Goal: Information Seeking & Learning: Learn about a topic

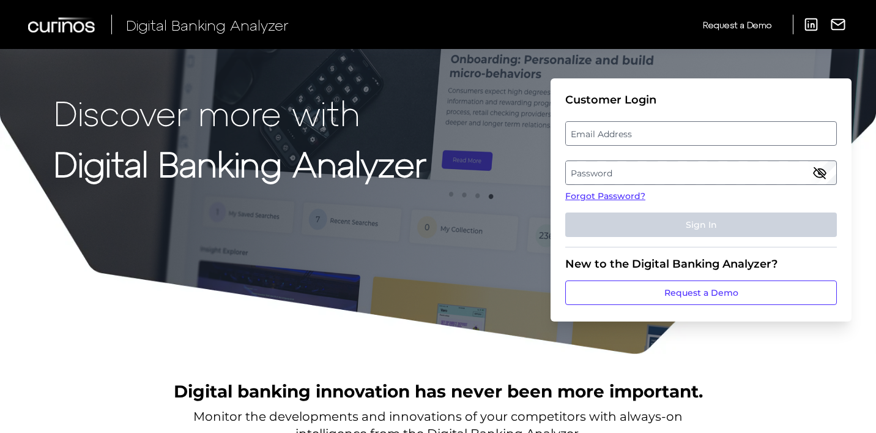
click at [617, 132] on label "Email Address" at bounding box center [701, 133] width 270 height 22
click at [617, 132] on input "email" at bounding box center [701, 133] width 272 height 24
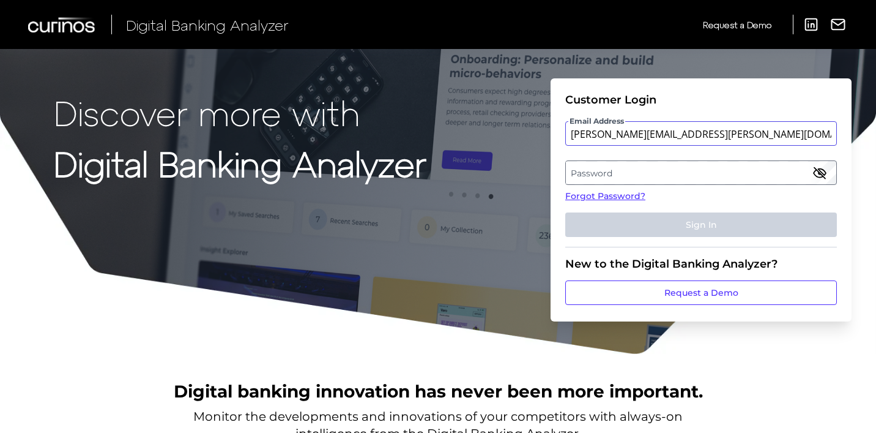
type input "matias.silva@santander.co.uk"
click at [579, 175] on label "Password" at bounding box center [701, 173] width 270 height 22
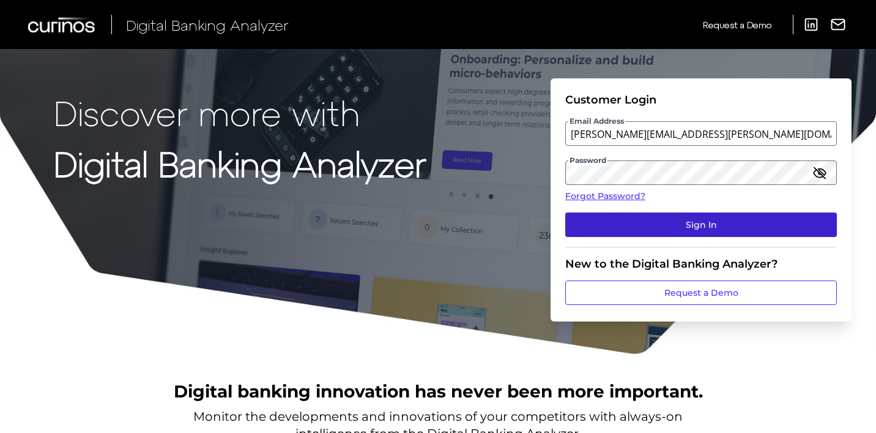
click at [613, 218] on button "Sign In" at bounding box center [701, 224] width 272 height 24
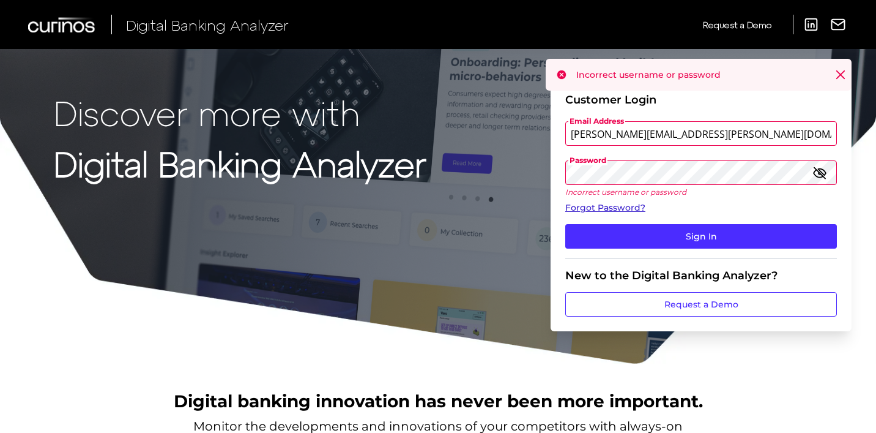
click at [634, 209] on link "Forgot Password?" at bounding box center [701, 207] width 272 height 13
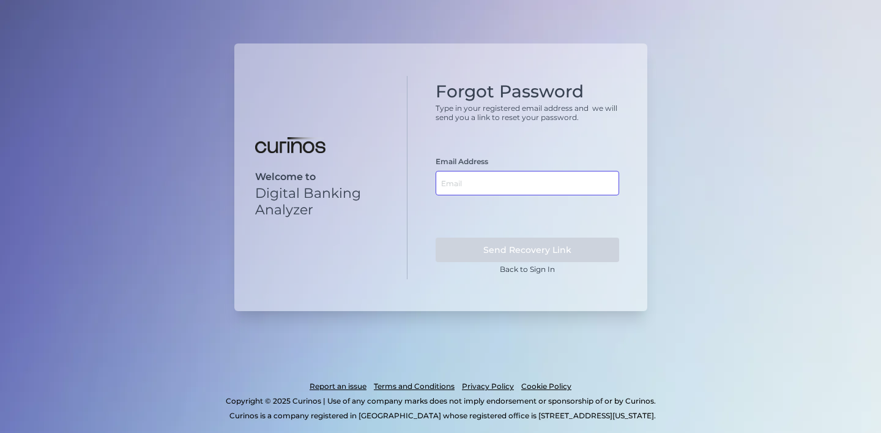
click at [487, 184] on input "text" at bounding box center [528, 183] width 184 height 24
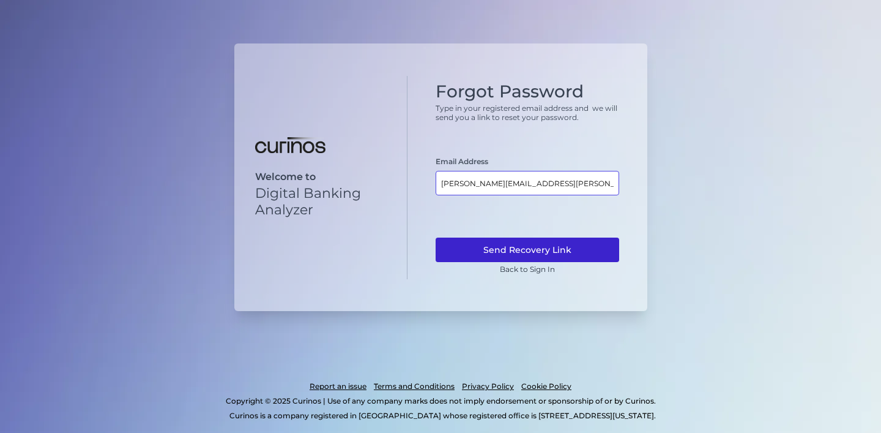
type input "matias.silva@santander.co.uk"
click at [496, 248] on button "Send Recovery Link" at bounding box center [528, 249] width 184 height 24
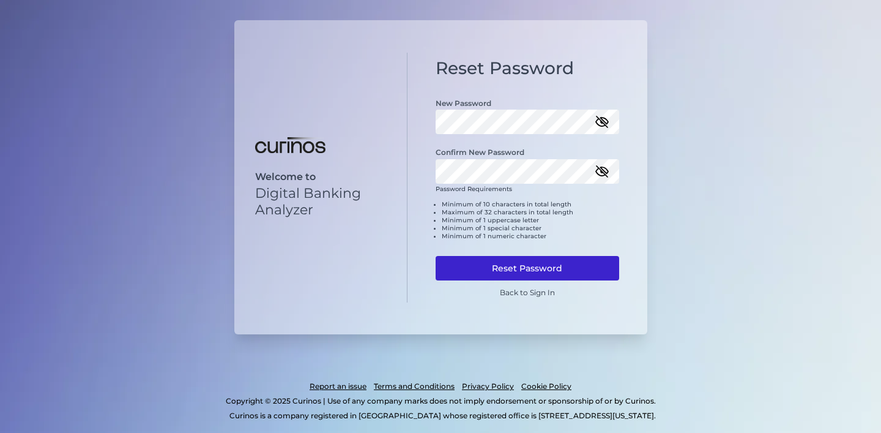
click at [537, 262] on button "Reset Password" at bounding box center [528, 268] width 184 height 24
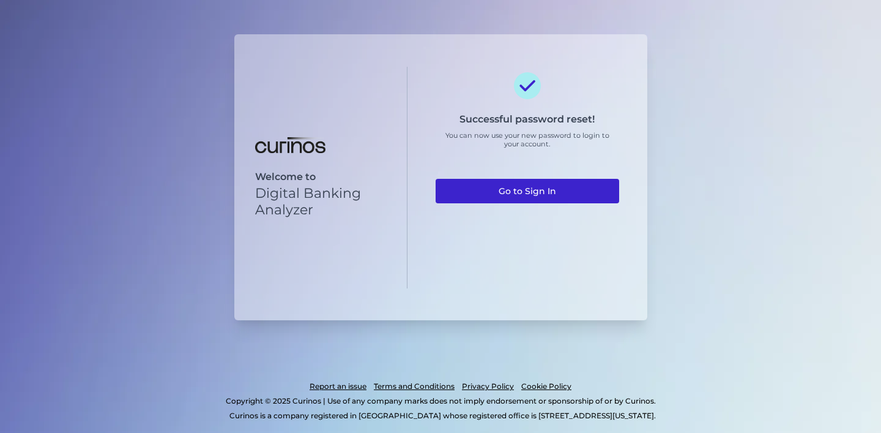
click at [531, 189] on link "Go to Sign In" at bounding box center [528, 191] width 184 height 24
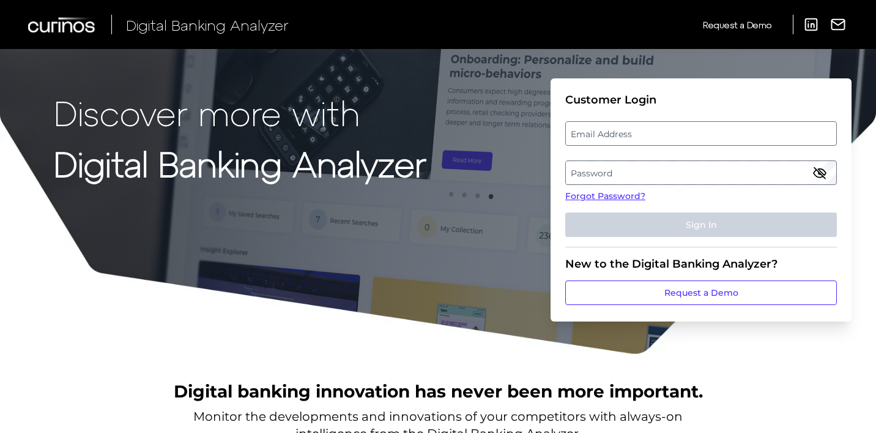
click at [586, 141] on label "Email Address" at bounding box center [701, 133] width 270 height 22
click at [586, 141] on input "email" at bounding box center [701, 133] width 272 height 24
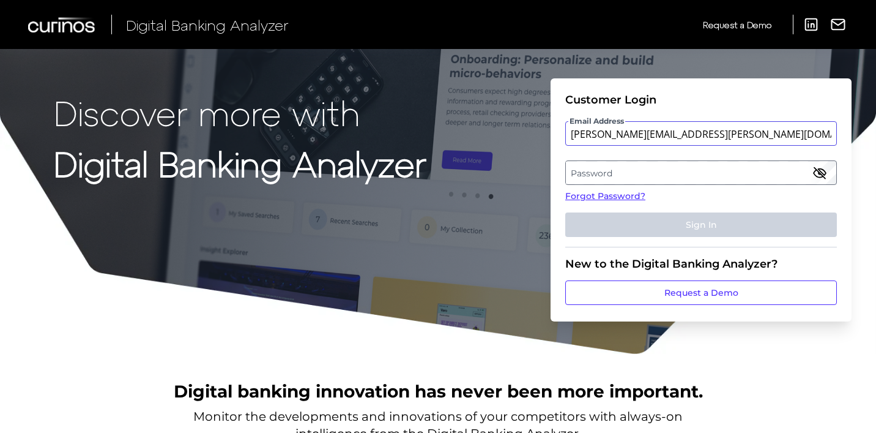
type input "[PERSON_NAME][EMAIL_ADDRESS][PERSON_NAME][DOMAIN_NAME]"
click at [599, 174] on label "Password" at bounding box center [701, 173] width 270 height 22
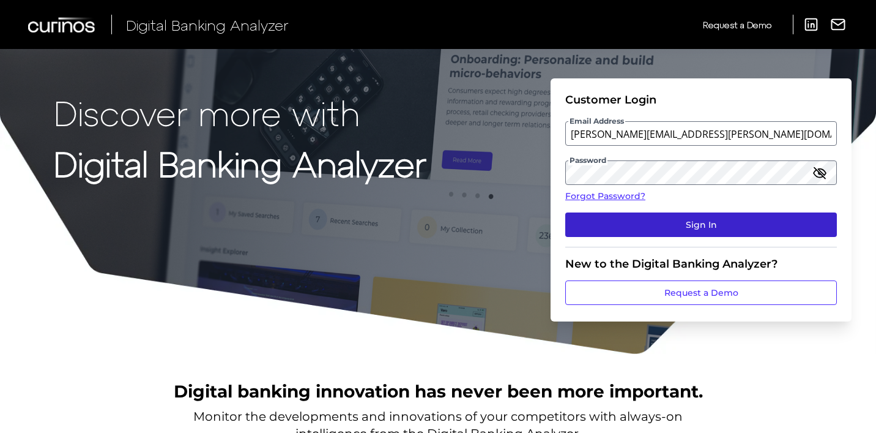
click at [663, 226] on button "Sign In" at bounding box center [701, 224] width 272 height 24
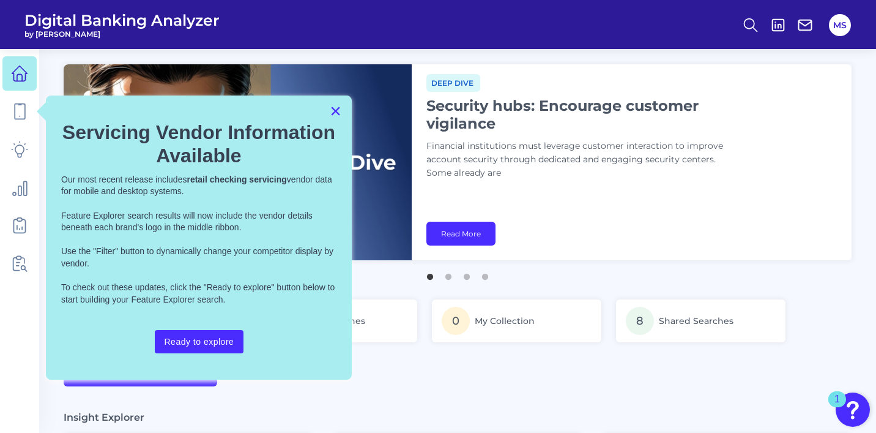
click at [338, 116] on button "×" at bounding box center [336, 111] width 12 height 20
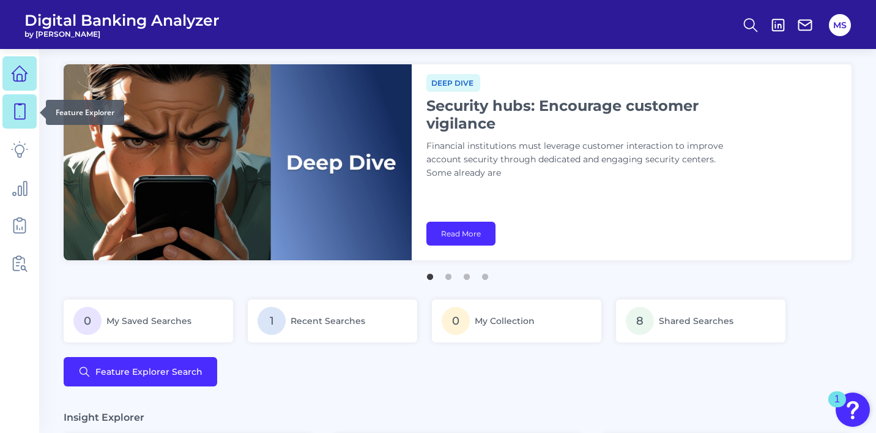
click at [17, 105] on icon at bounding box center [19, 111] width 17 height 17
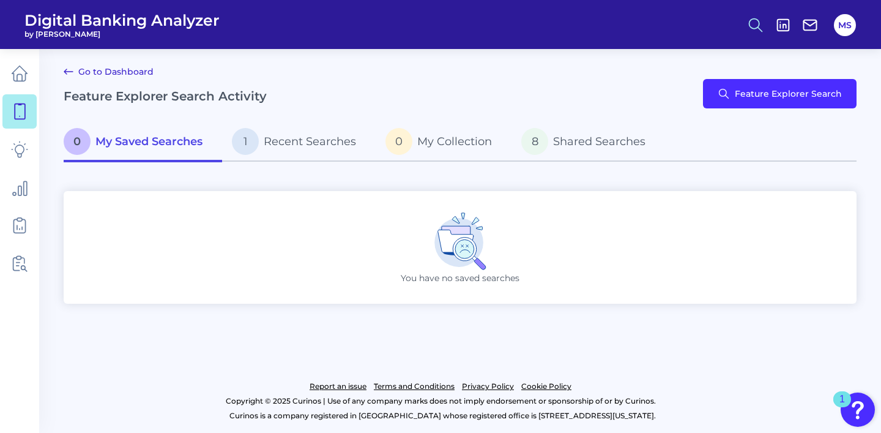
click at [754, 23] on icon at bounding box center [755, 25] width 17 height 17
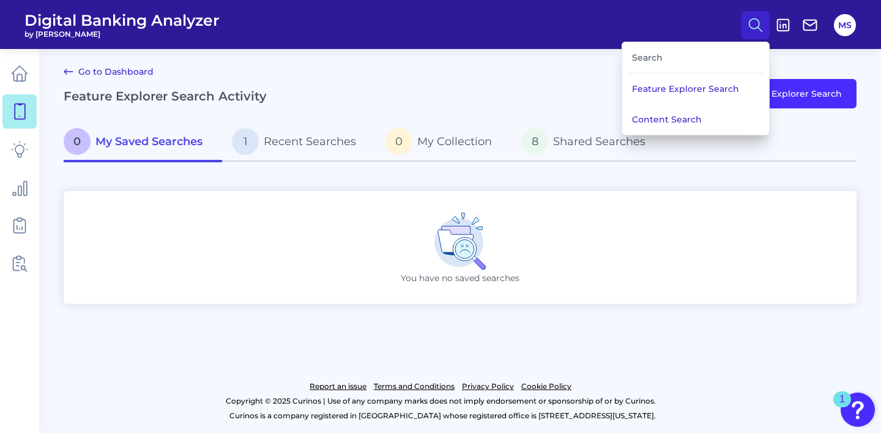
click at [651, 58] on div "Search" at bounding box center [695, 57] width 137 height 31
click at [12, 72] on icon at bounding box center [19, 73] width 17 height 17
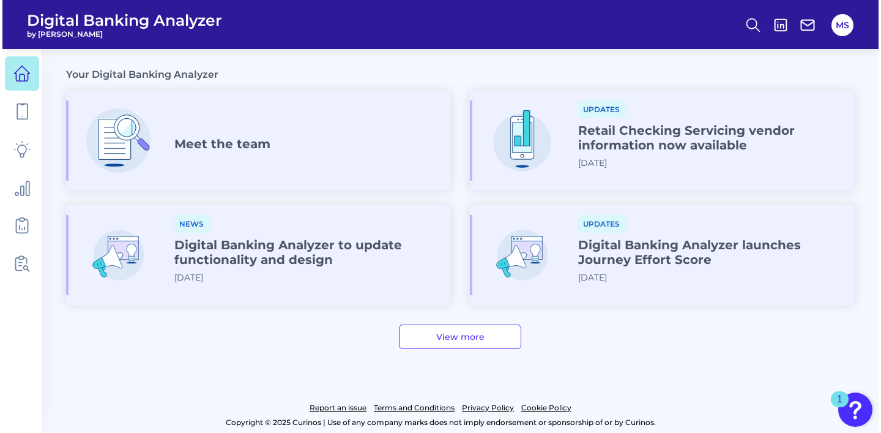
scroll to position [696, 0]
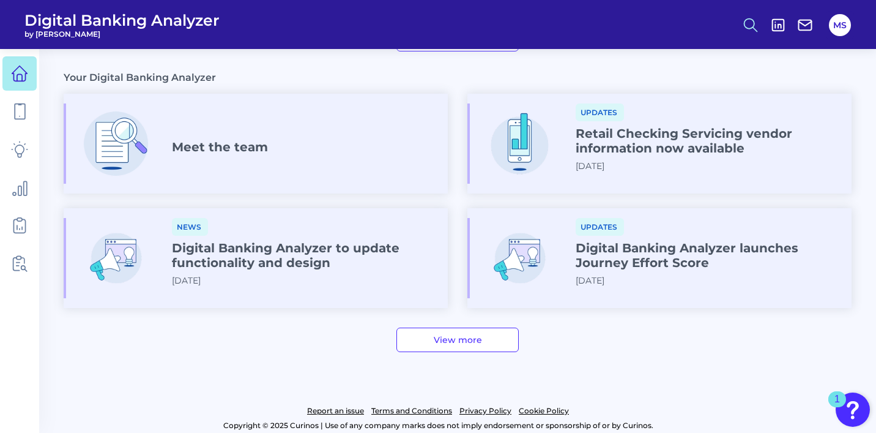
click at [745, 25] on icon at bounding box center [750, 25] width 17 height 17
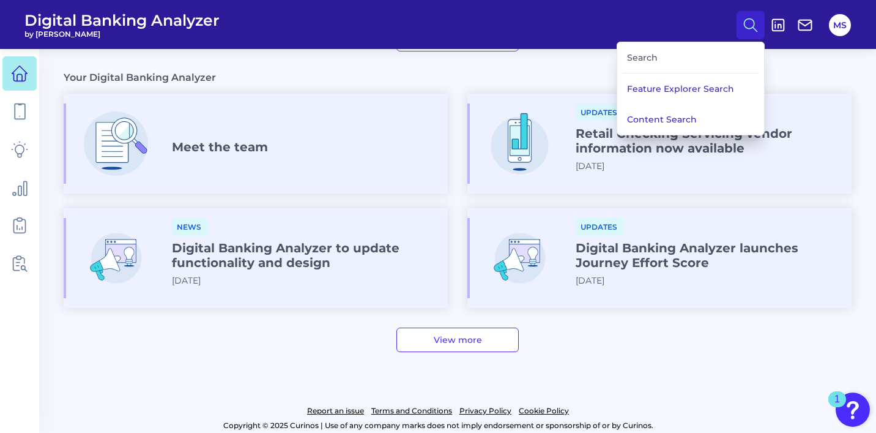
click at [699, 53] on div "Search" at bounding box center [690, 57] width 137 height 31
click at [675, 83] on button "Feature Explorer Search" at bounding box center [690, 88] width 147 height 31
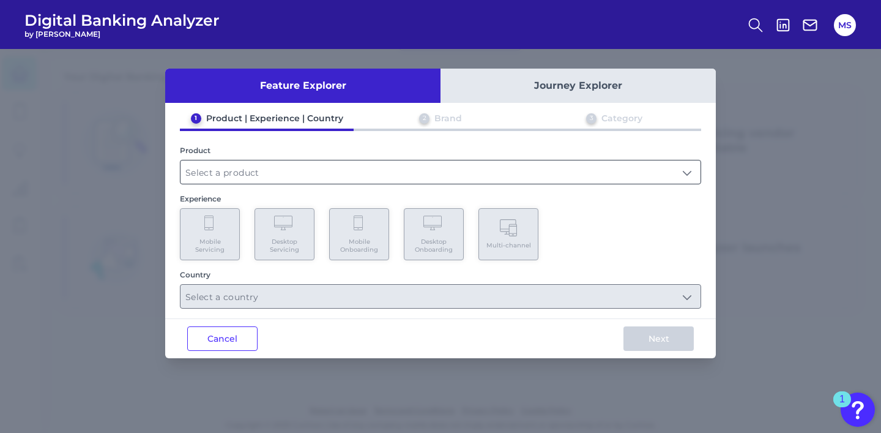
click at [250, 168] on input "text" at bounding box center [441, 171] width 520 height 23
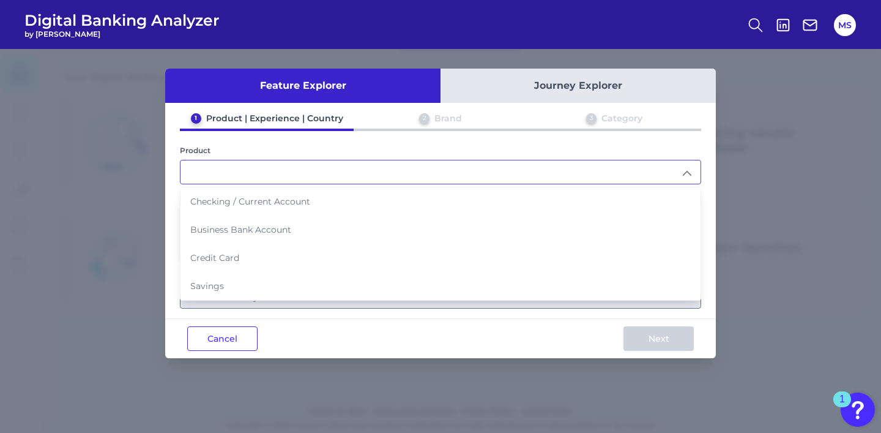
click at [220, 171] on input "text" at bounding box center [441, 171] width 520 height 23
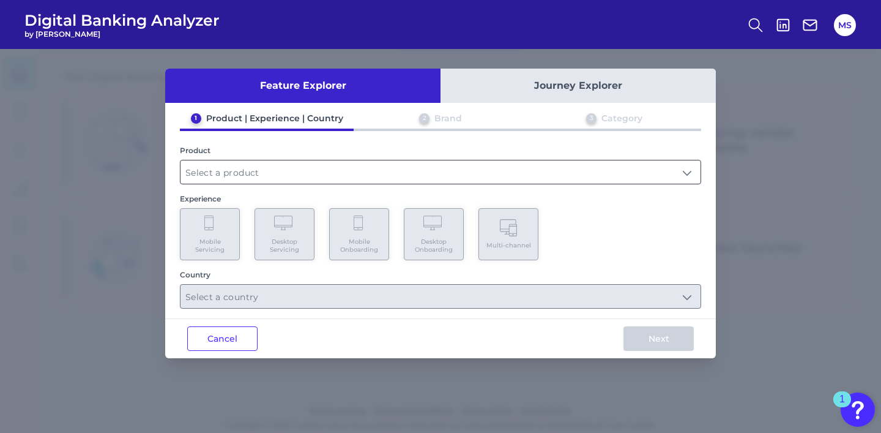
click at [261, 168] on input "text" at bounding box center [441, 171] width 520 height 23
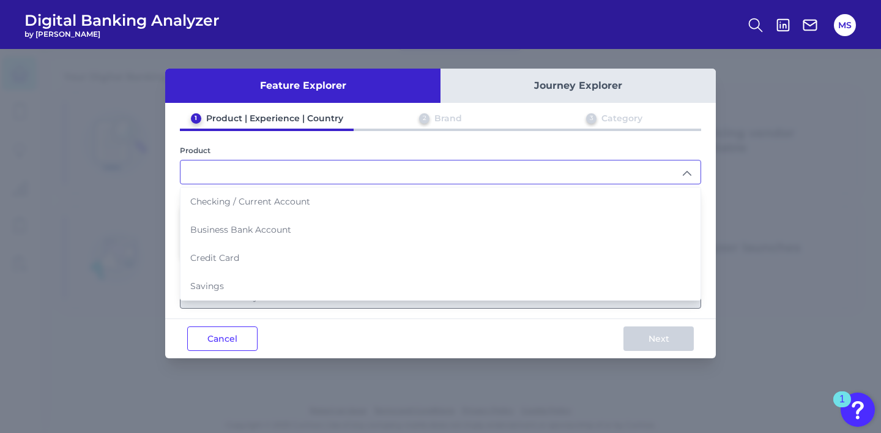
click at [504, 86] on button "Journey Explorer" at bounding box center [578, 86] width 275 height 34
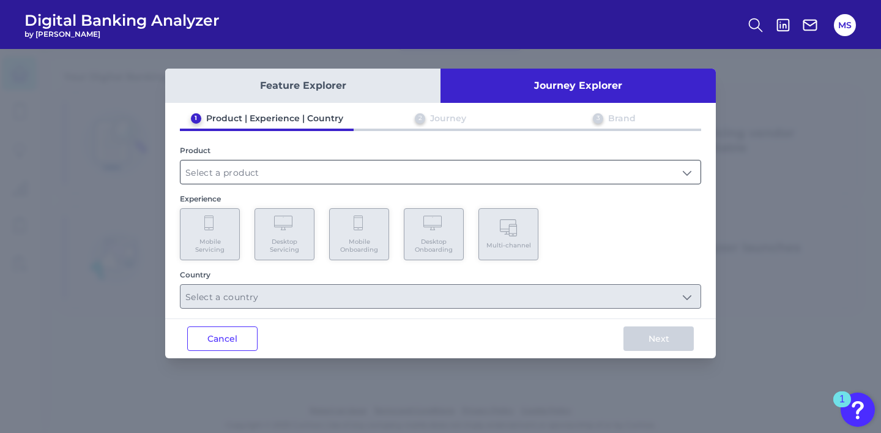
click at [288, 175] on input "text" at bounding box center [441, 171] width 520 height 23
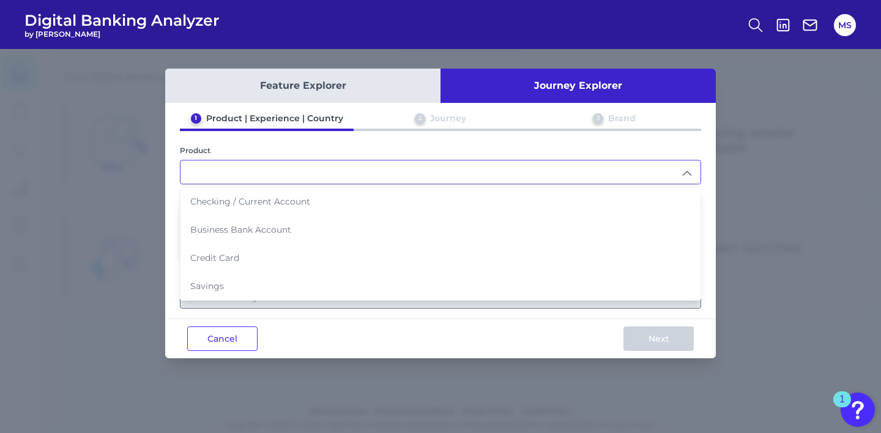
click at [328, 329] on div "Cancel Next" at bounding box center [440, 338] width 551 height 40
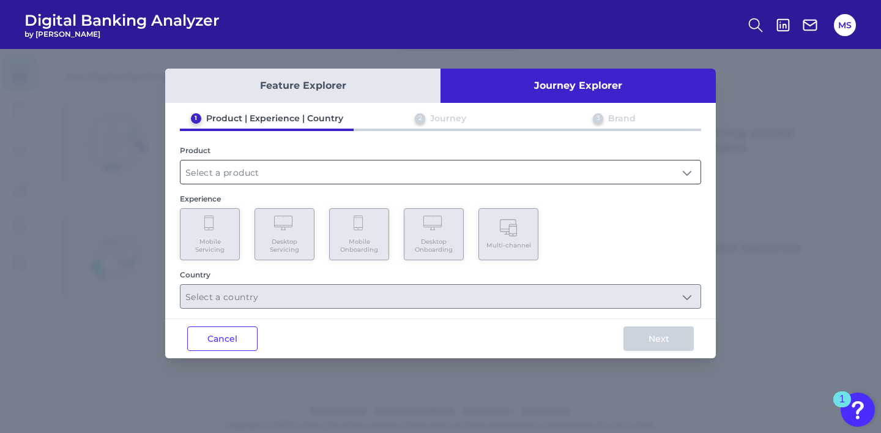
click at [231, 166] on input "text" at bounding box center [441, 171] width 520 height 23
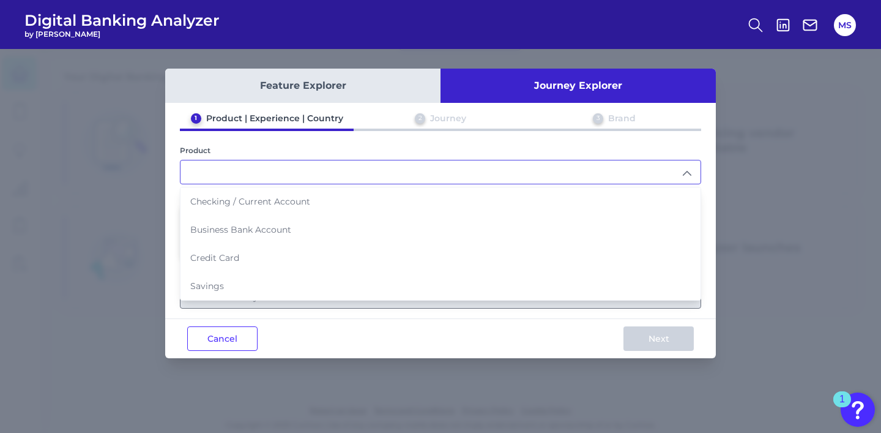
click at [425, 121] on div "2 Journey" at bounding box center [441, 121] width 174 height 16
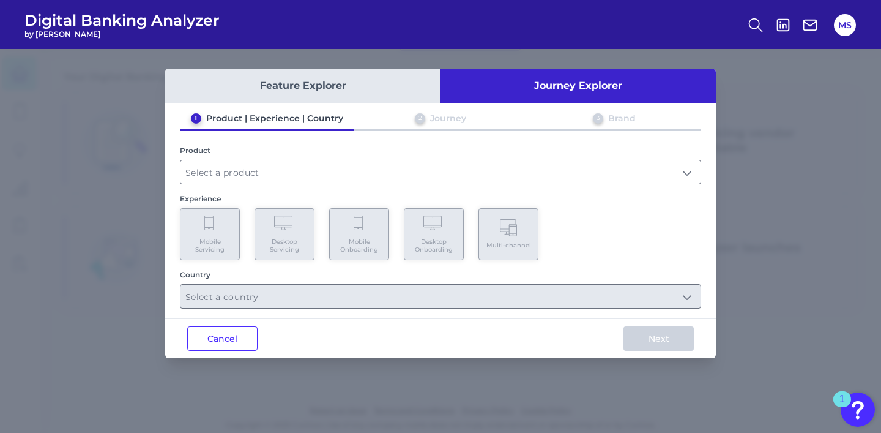
click at [365, 103] on div "Feature Explorer Journey Explorer 1 Product | Experience | Country 2 Journey 3 …" at bounding box center [440, 213] width 551 height 289
click at [327, 78] on button "Feature Explorer" at bounding box center [302, 86] width 275 height 34
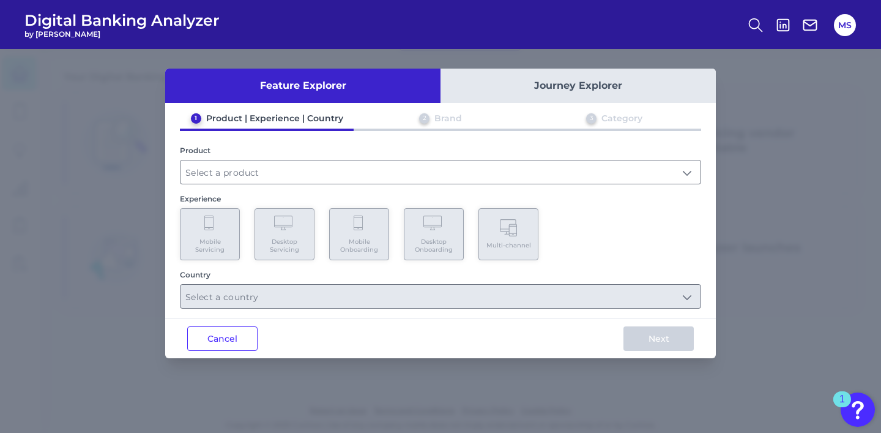
click at [493, 91] on button "Journey Explorer" at bounding box center [578, 86] width 275 height 34
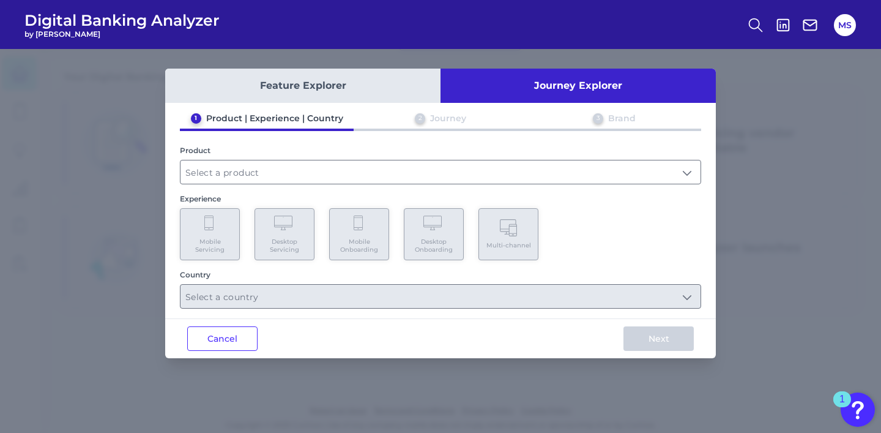
click at [363, 84] on button "Feature Explorer" at bounding box center [302, 86] width 275 height 34
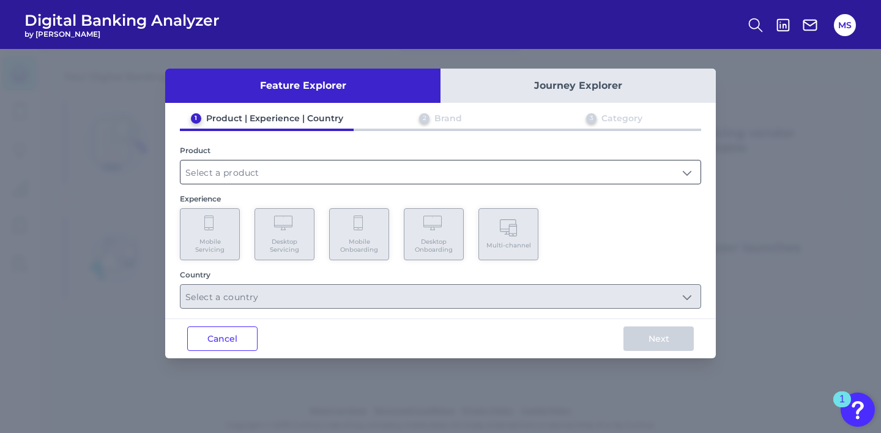
click at [259, 164] on input "text" at bounding box center [441, 171] width 520 height 23
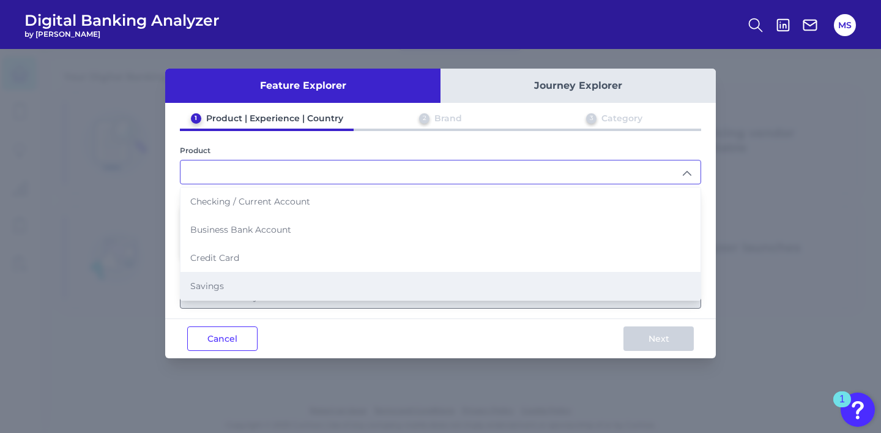
click at [257, 275] on li "Savings" at bounding box center [441, 286] width 520 height 28
type input "Savings"
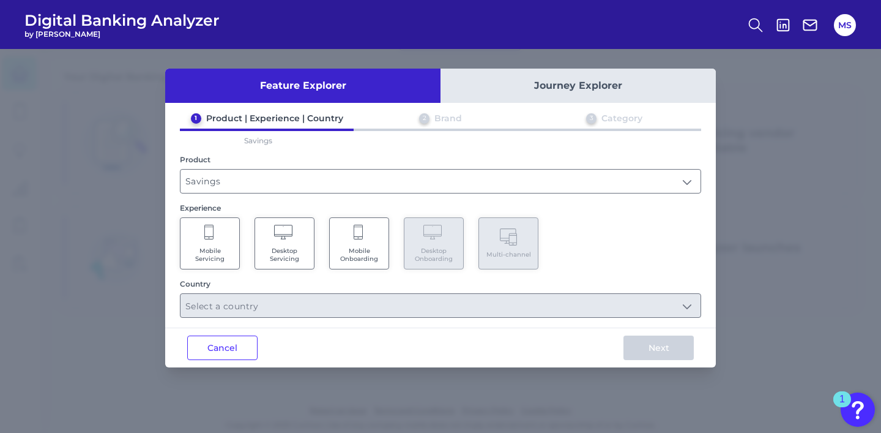
click at [218, 236] on Servicing "Mobile Servicing" at bounding box center [210, 243] width 60 height 52
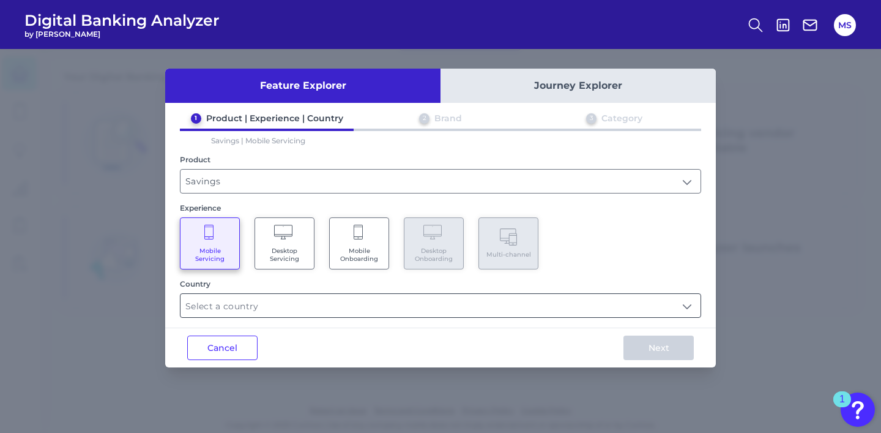
click at [259, 302] on input "text" at bounding box center [441, 305] width 520 height 23
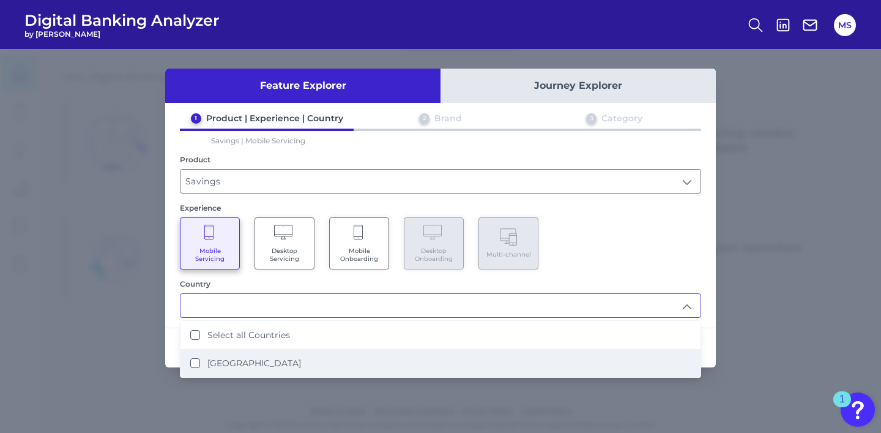
click at [320, 352] on li "United Kingdom" at bounding box center [441, 363] width 520 height 28
type input "Select all Countries"
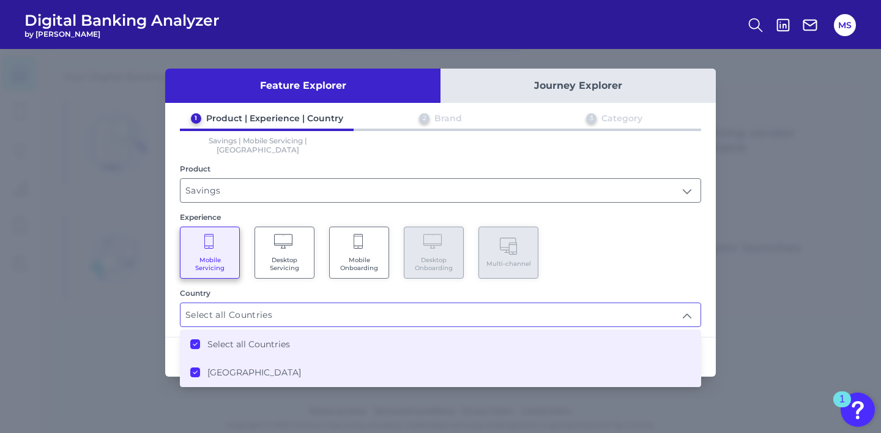
click at [392, 290] on div "Country Select all Countries Select all Countries Select all Countries United K…" at bounding box center [440, 307] width 521 height 39
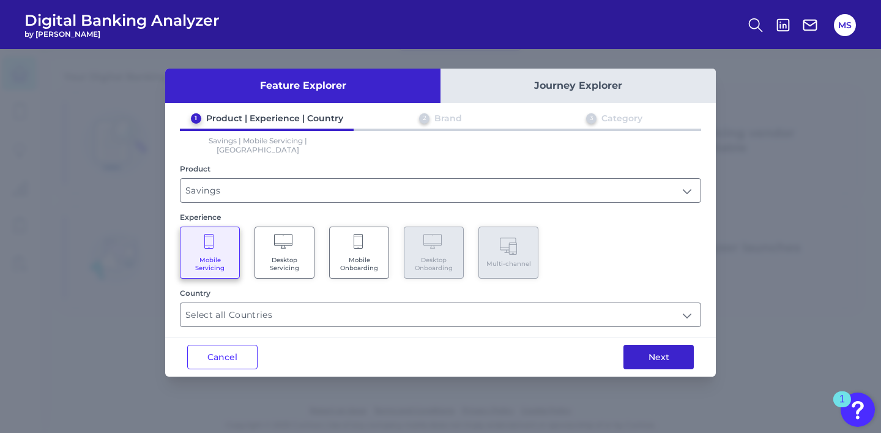
click at [633, 345] on button "Next" at bounding box center [659, 357] width 70 height 24
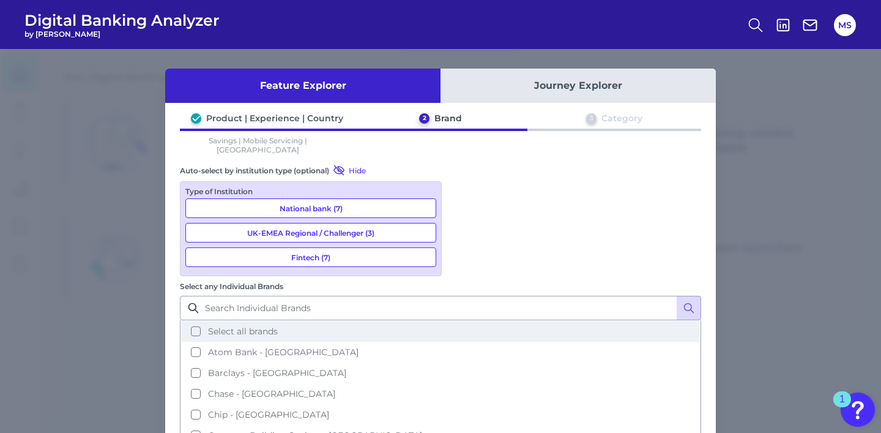
click at [460, 321] on button "Select all brands" at bounding box center [440, 331] width 519 height 21
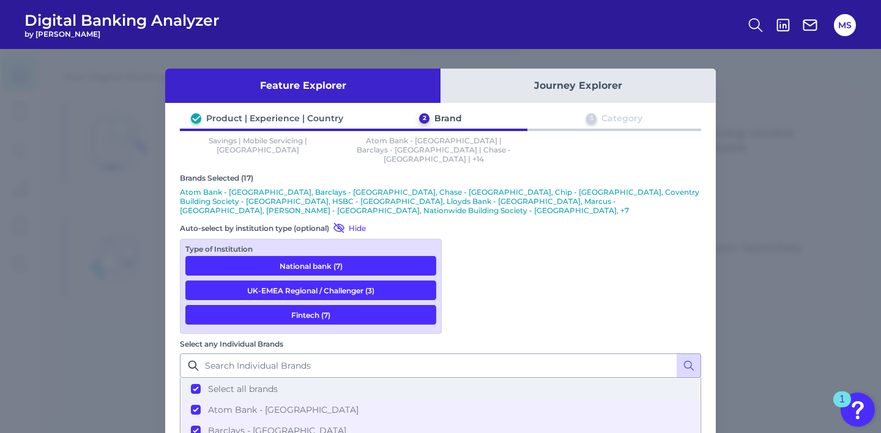
scroll to position [49, 0]
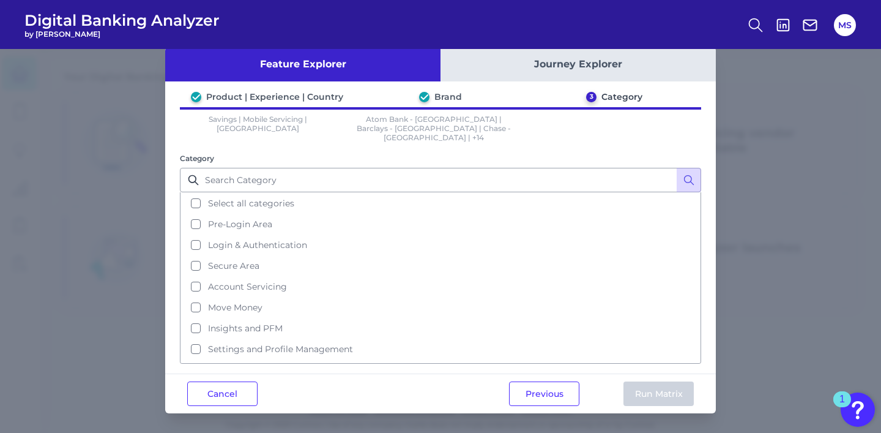
scroll to position [0, 0]
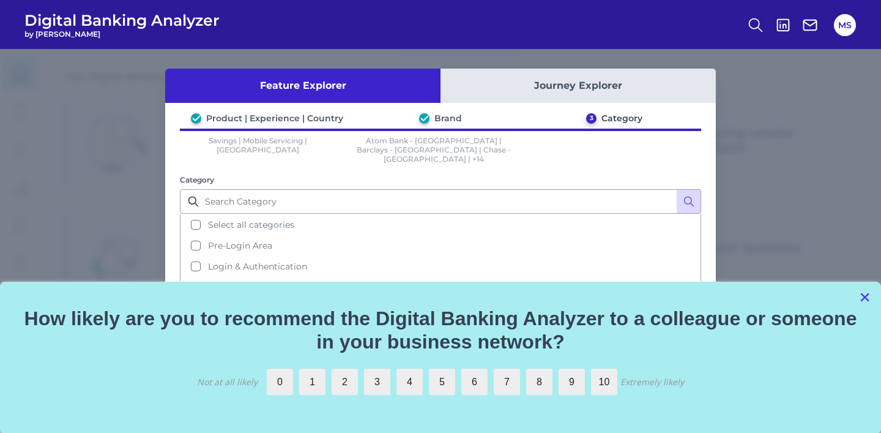
click at [867, 293] on button "×" at bounding box center [865, 297] width 12 height 20
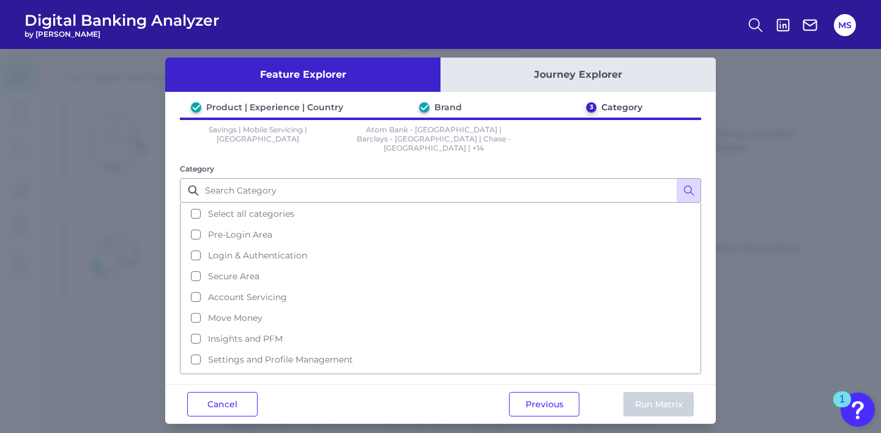
click at [558, 81] on button "Journey Explorer" at bounding box center [578, 75] width 275 height 34
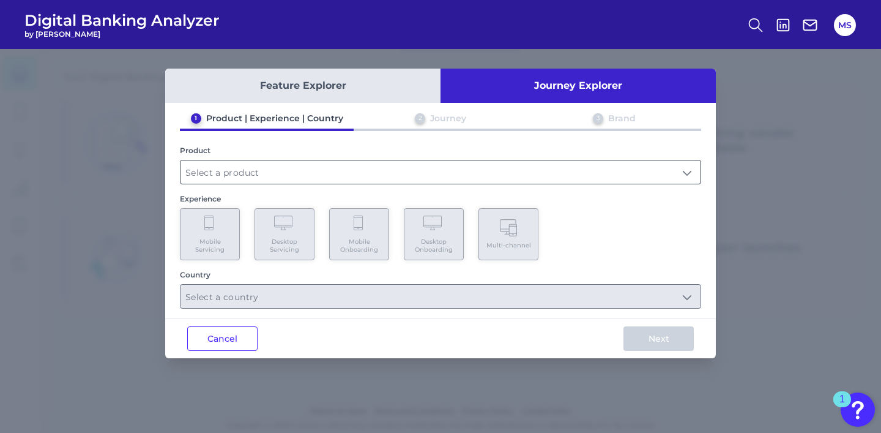
click at [228, 172] on input "text" at bounding box center [441, 171] width 520 height 23
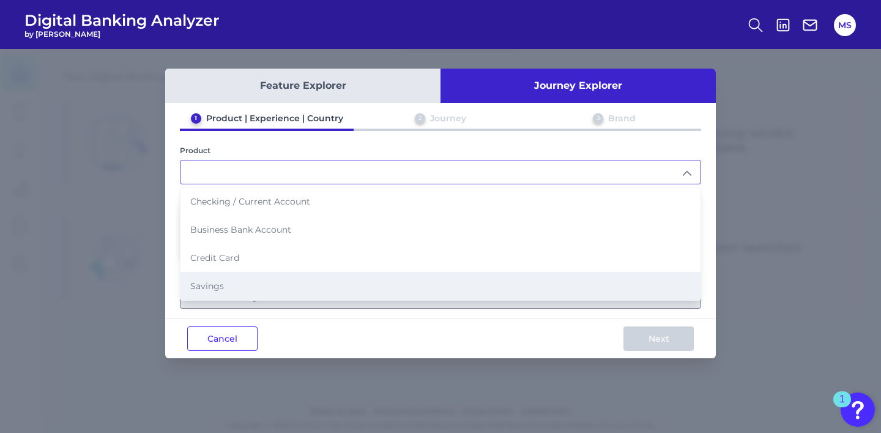
click at [231, 274] on li "Savings" at bounding box center [441, 286] width 520 height 28
type input "Savings"
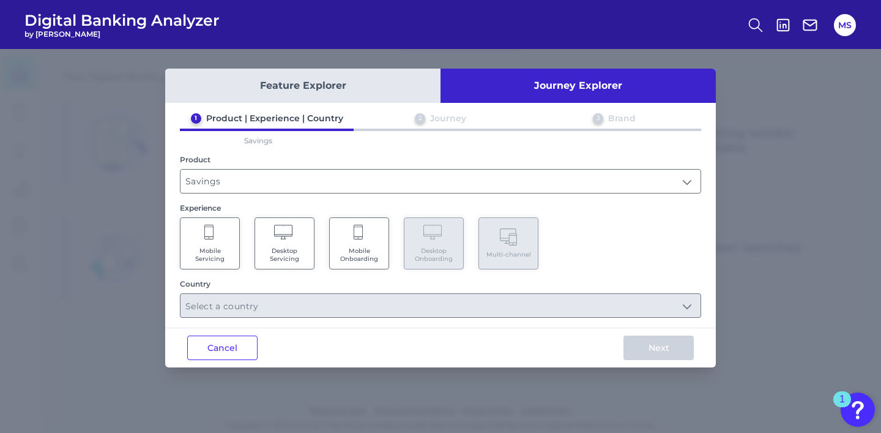
click at [216, 239] on Servicing "Mobile Servicing" at bounding box center [210, 243] width 60 height 52
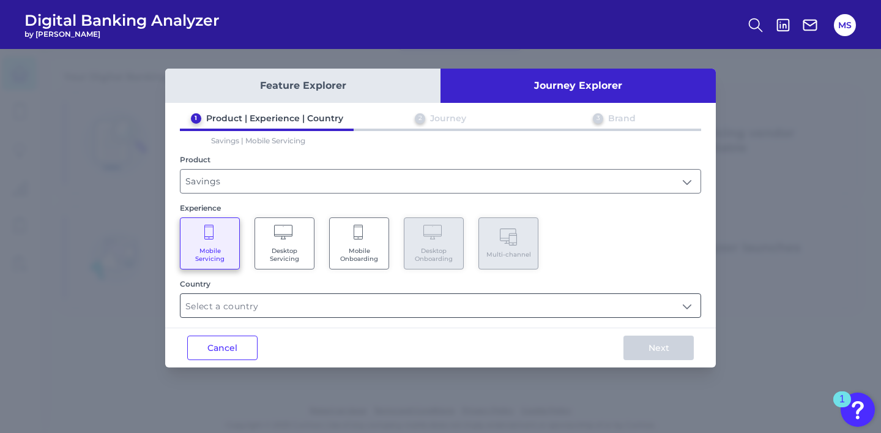
click at [386, 297] on input "text" at bounding box center [441, 305] width 520 height 23
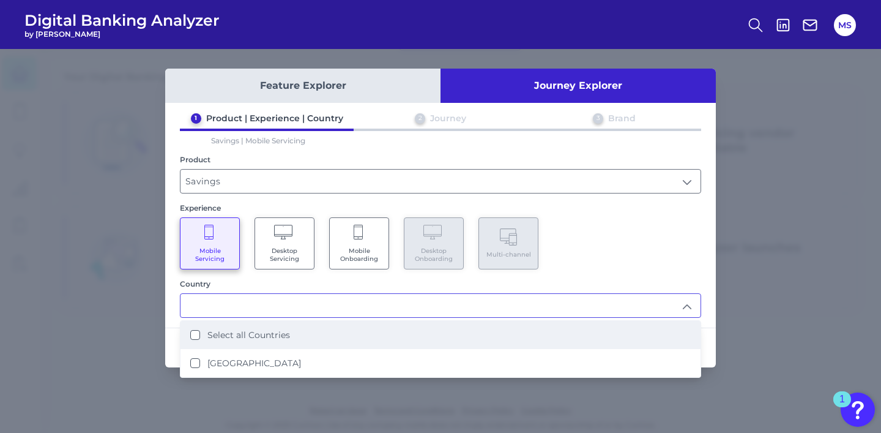
click at [378, 321] on li "Select all Countries" at bounding box center [441, 335] width 520 height 28
type input "Select all Countries"
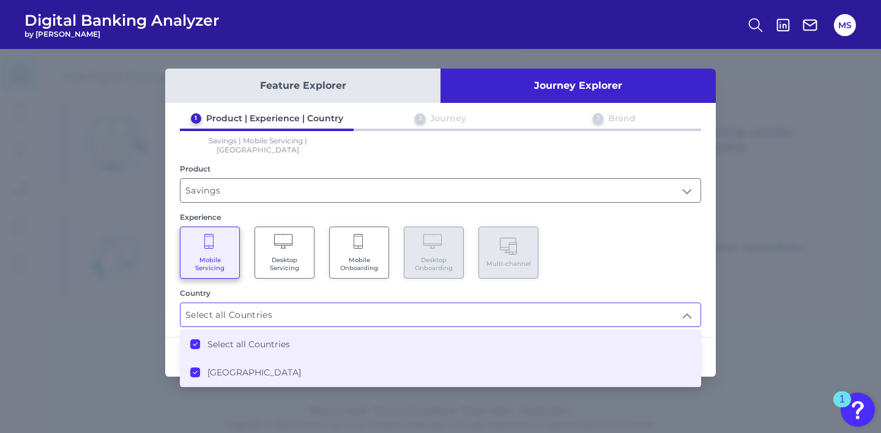
click at [668, 275] on div "1 Product | Experience | Country 2 Journey 3 Brand Savings | Mobile Servicing |…" at bounding box center [440, 220] width 551 height 214
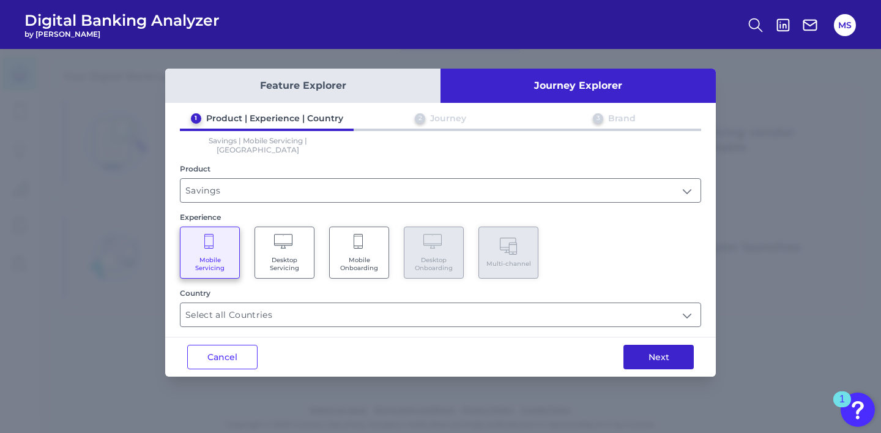
click at [671, 347] on button "Next" at bounding box center [659, 357] width 70 height 24
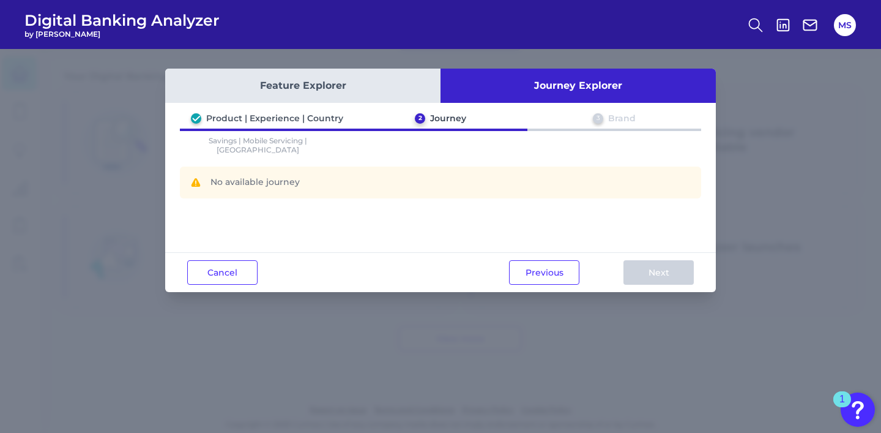
click at [338, 88] on button "Feature Explorer" at bounding box center [302, 86] width 275 height 34
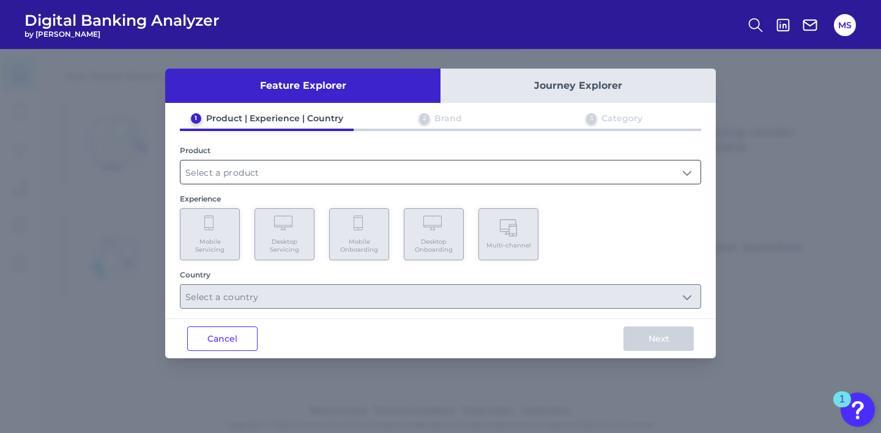
click at [267, 183] on div at bounding box center [440, 172] width 521 height 24
click at [282, 174] on input "text" at bounding box center [441, 171] width 520 height 23
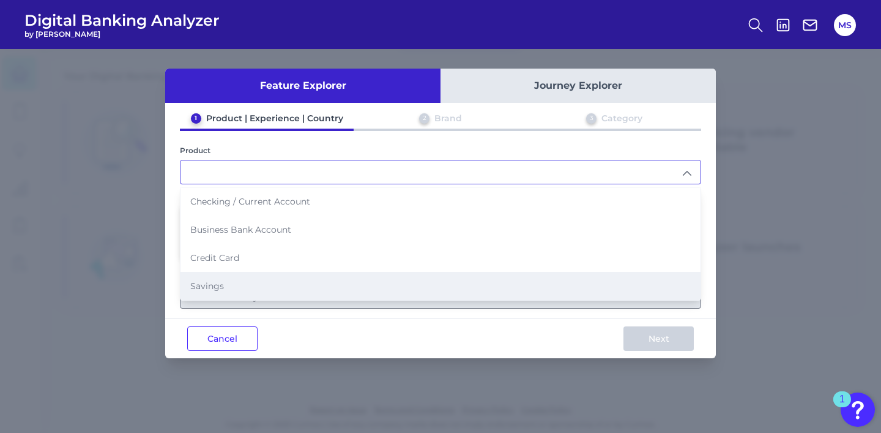
click at [264, 290] on li "Savings" at bounding box center [441, 286] width 520 height 28
type input "Savings"
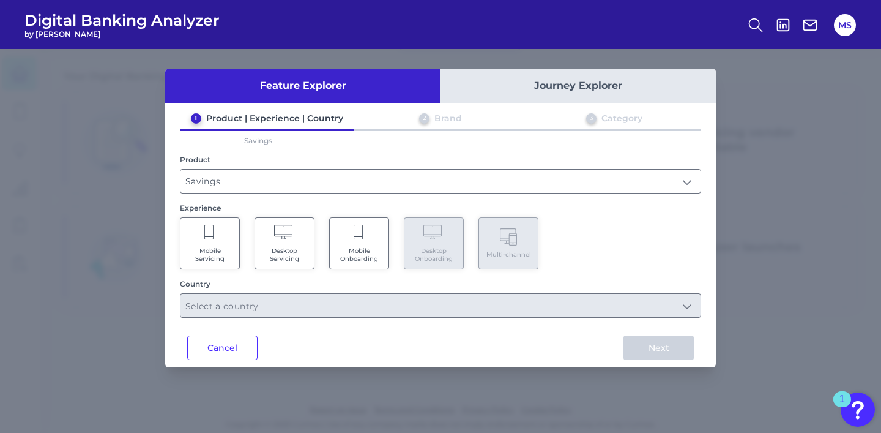
click at [228, 226] on Servicing "Mobile Servicing" at bounding box center [210, 243] width 60 height 52
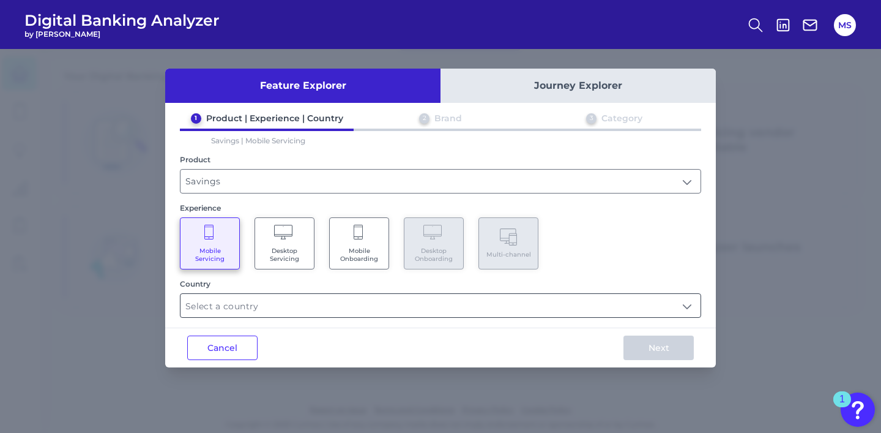
click at [336, 297] on input "text" at bounding box center [441, 305] width 520 height 23
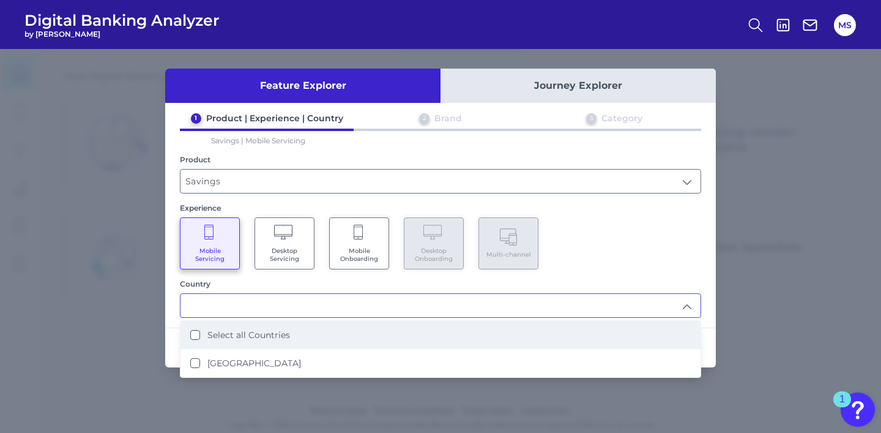
click at [324, 334] on li "Select all Countries" at bounding box center [441, 335] width 520 height 28
type input "Select all Countries"
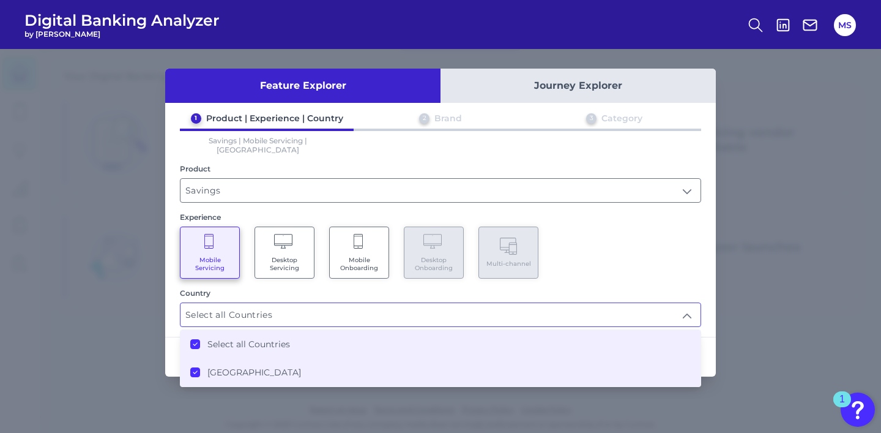
click at [677, 303] on input "Select all Countries" at bounding box center [441, 314] width 520 height 23
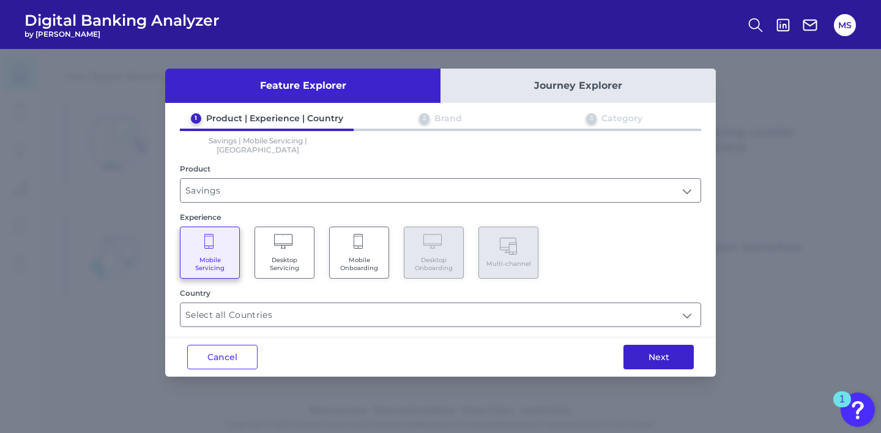
click at [676, 346] on button "Next" at bounding box center [659, 357] width 70 height 24
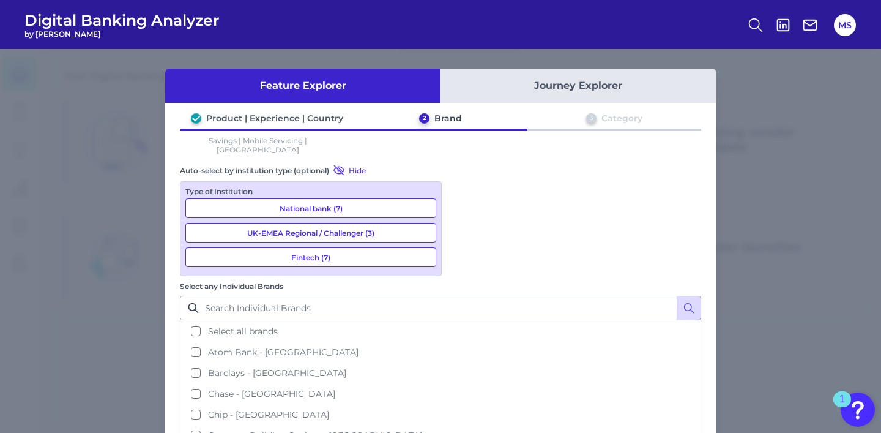
click at [338, 225] on button "UK-EMEA Regional / Challenger (3)" at bounding box center [310, 233] width 251 height 20
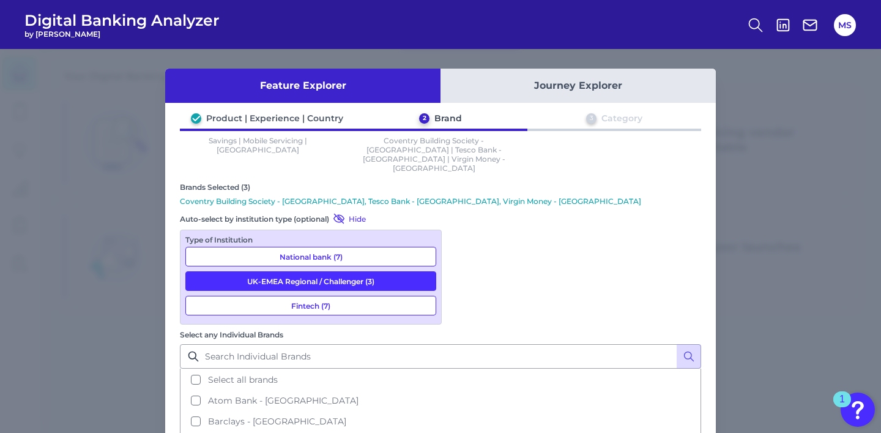
click at [323, 271] on button "UK-EMEA Regional / Challenger (3)" at bounding box center [310, 281] width 251 height 20
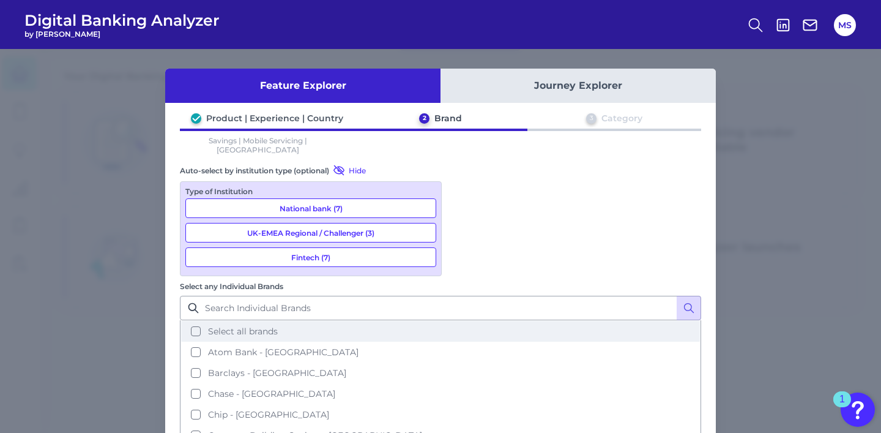
click at [461, 321] on button "Select all brands" at bounding box center [440, 331] width 519 height 21
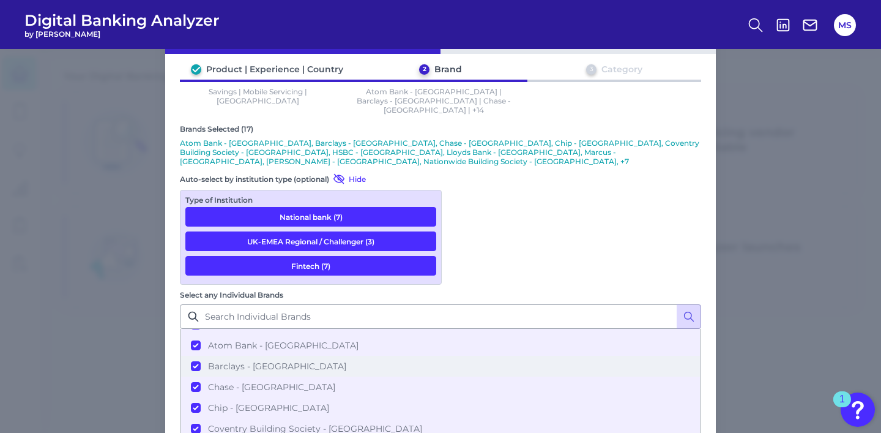
scroll to position [194, 0]
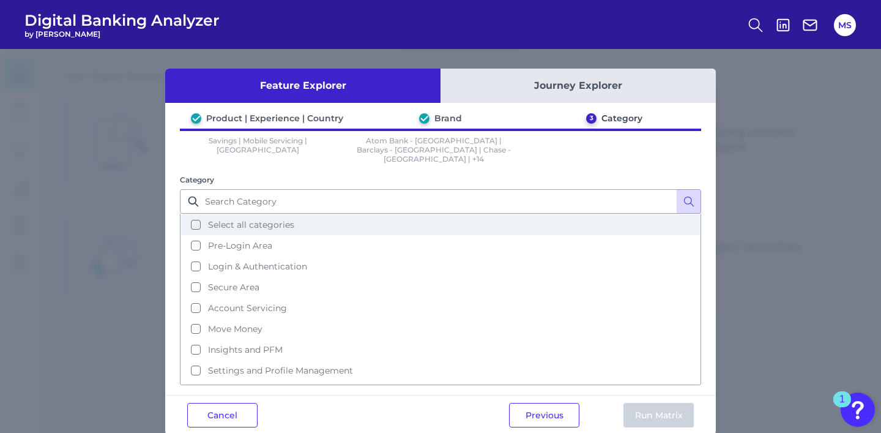
click at [283, 219] on span "Select all categories" at bounding box center [251, 224] width 86 height 11
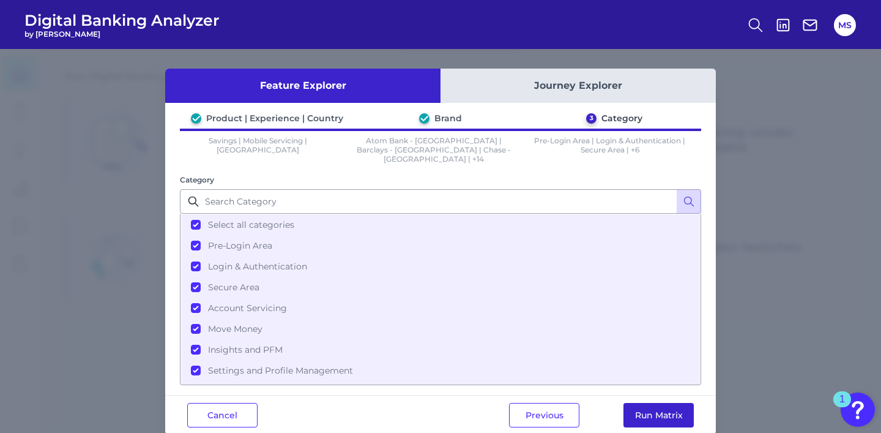
click at [649, 403] on button "Run Matrix" at bounding box center [659, 415] width 70 height 24
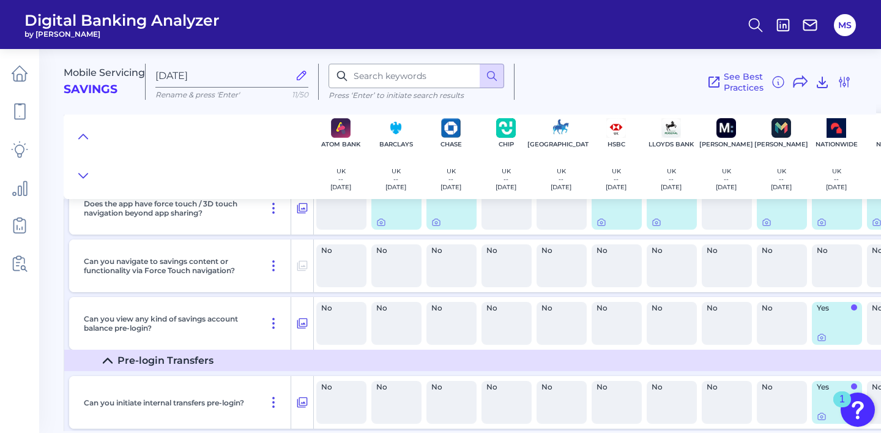
scroll to position [209, 0]
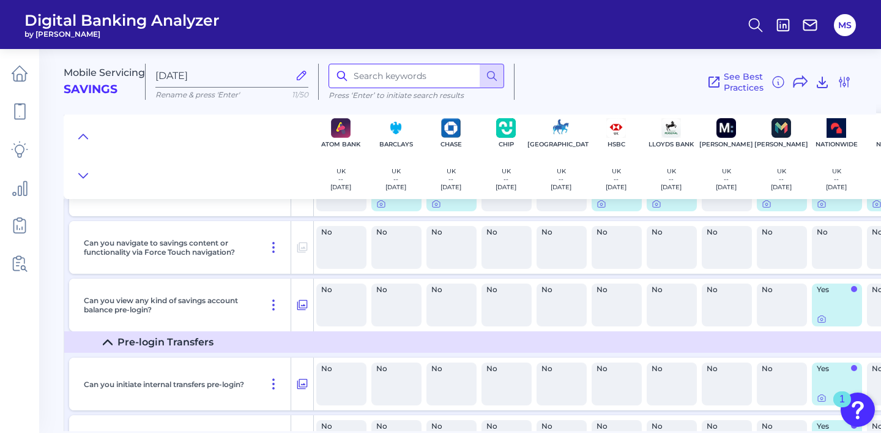
click at [398, 75] on input at bounding box center [417, 76] width 176 height 24
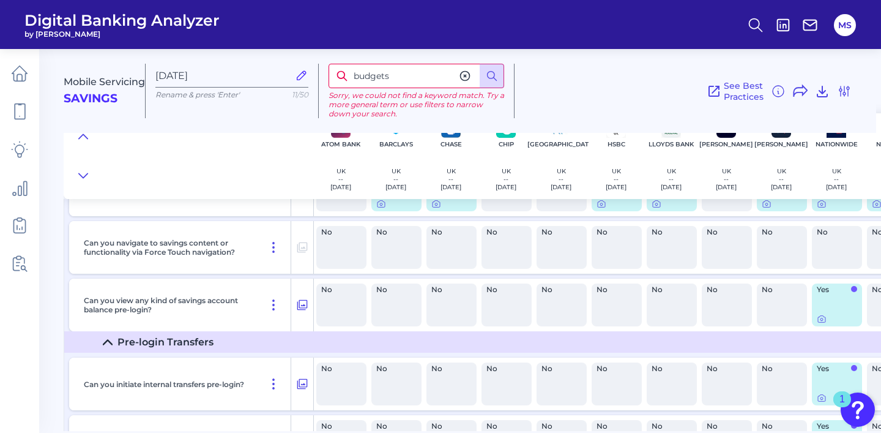
click at [413, 79] on input "budgets" at bounding box center [417, 76] width 176 height 24
type input "budget"
click at [498, 79] on icon at bounding box center [492, 76] width 12 height 12
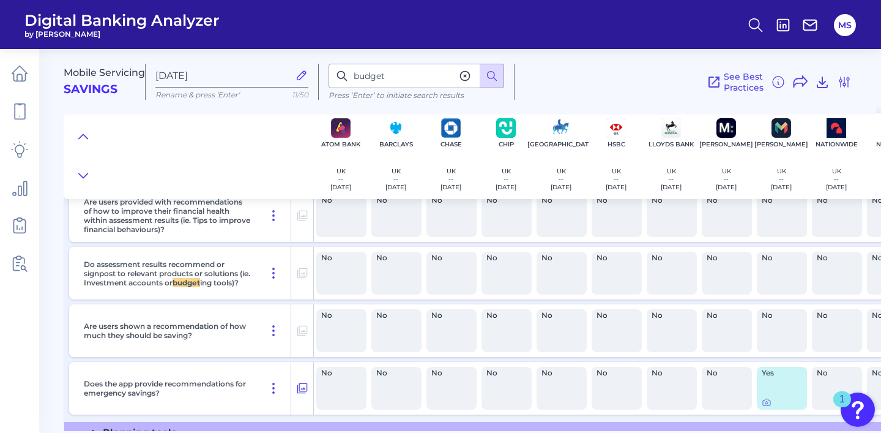
scroll to position [6983, 0]
drag, startPoint x: 87, startPoint y: 264, endPoint x: 166, endPoint y: 293, distance: 84.4
click at [166, 286] on p "Do assessment results recommend or signpost to relevant products or solutions (…" at bounding box center [168, 272] width 168 height 28
click at [142, 286] on p "Do assessment results recommend or signpost to relevant products or solutions (…" at bounding box center [168, 272] width 168 height 28
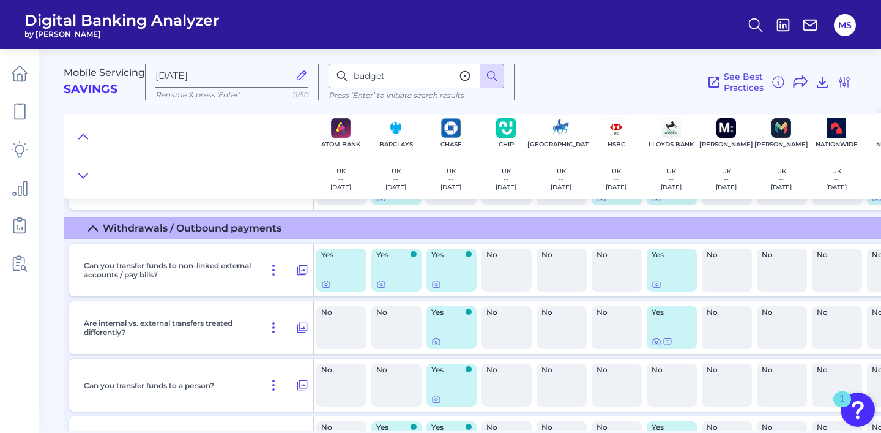
scroll to position [5686, 0]
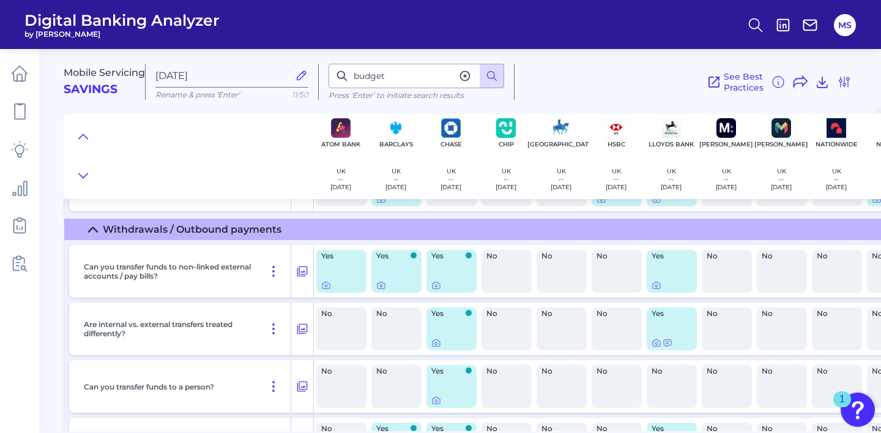
click at [90, 234] on icon at bounding box center [93, 230] width 10 height 10
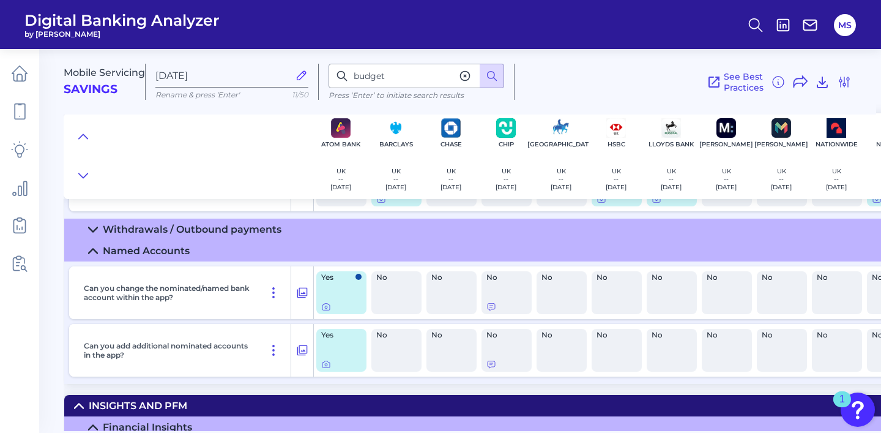
click at [91, 256] on icon at bounding box center [93, 251] width 10 height 10
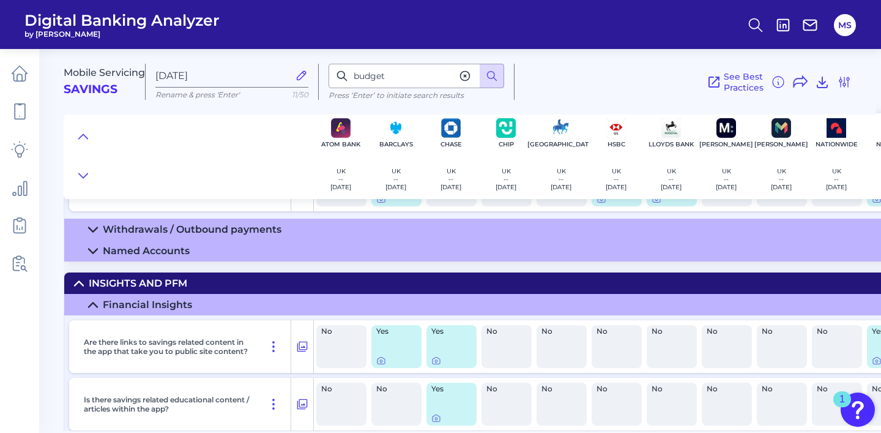
click at [90, 307] on icon at bounding box center [93, 305] width 10 height 10
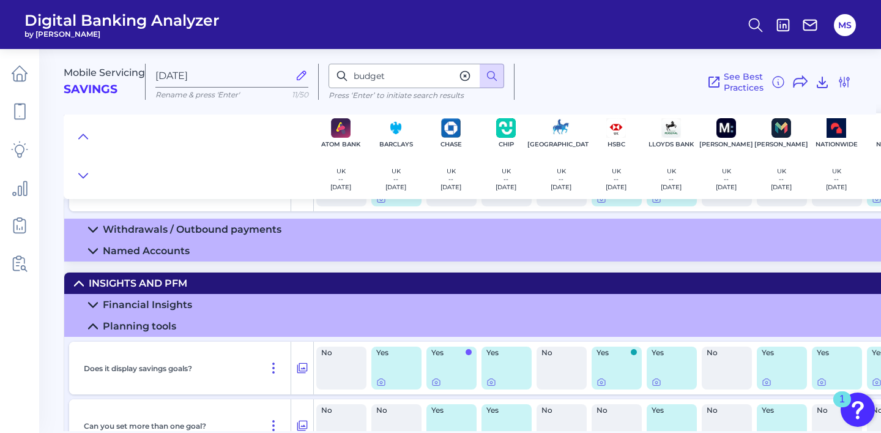
click at [94, 331] on icon at bounding box center [93, 326] width 10 height 10
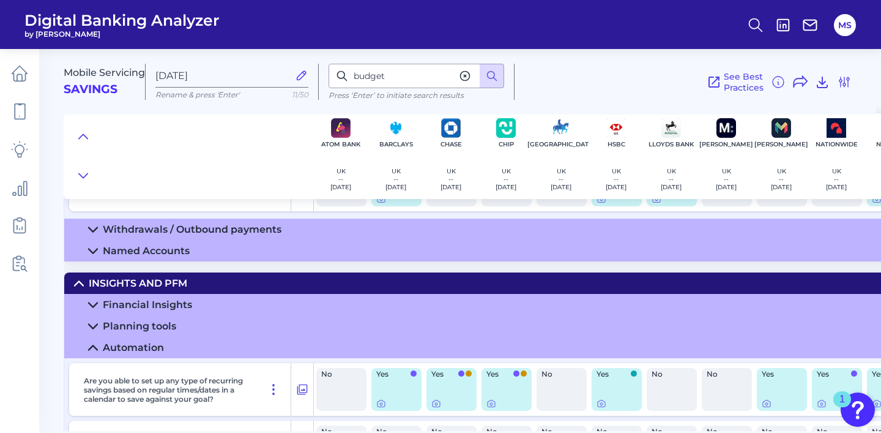
scroll to position [5720, 0]
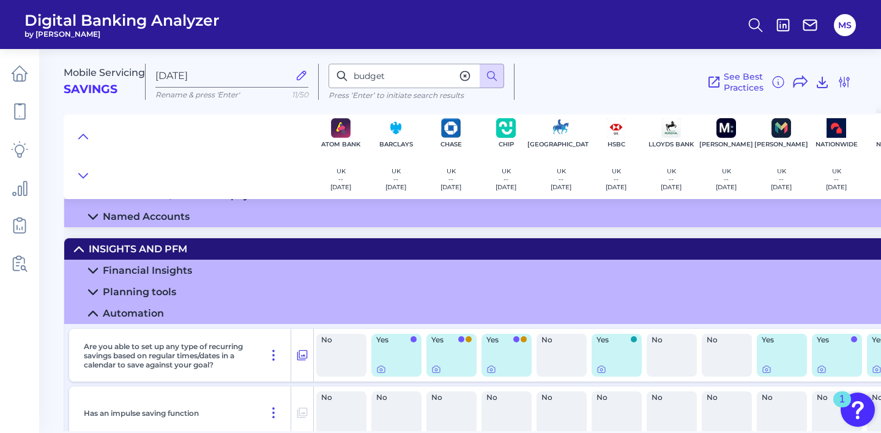
click at [89, 317] on icon at bounding box center [93, 313] width 10 height 10
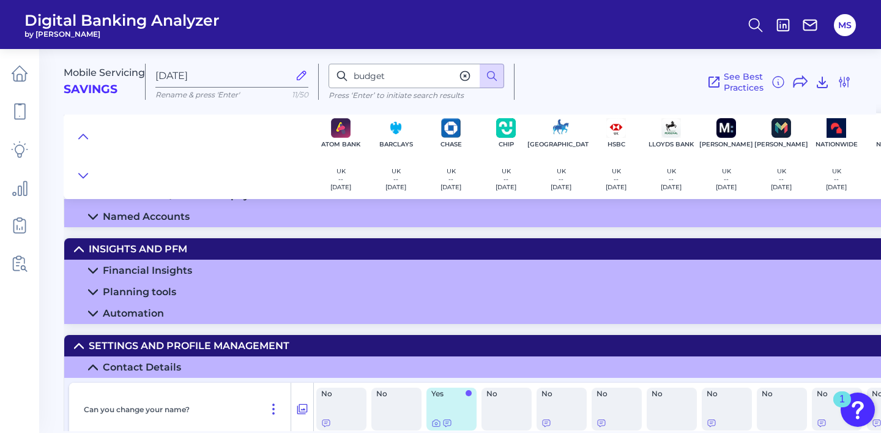
click at [91, 372] on icon at bounding box center [93, 367] width 10 height 10
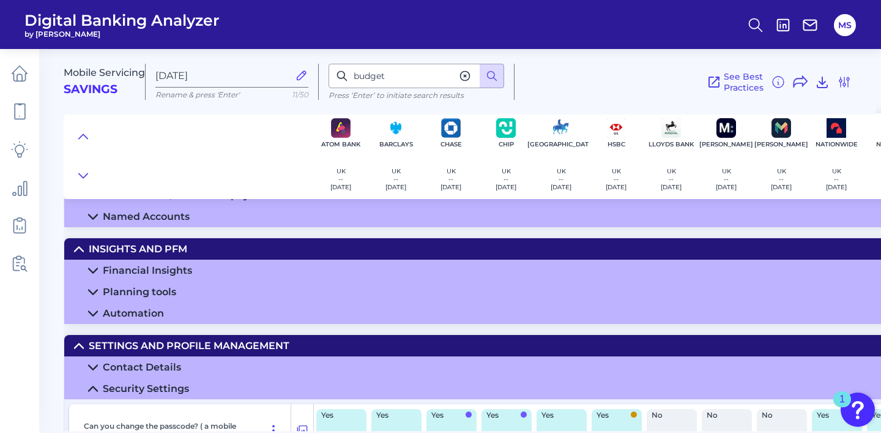
click at [83, 350] on icon at bounding box center [79, 346] width 10 height 10
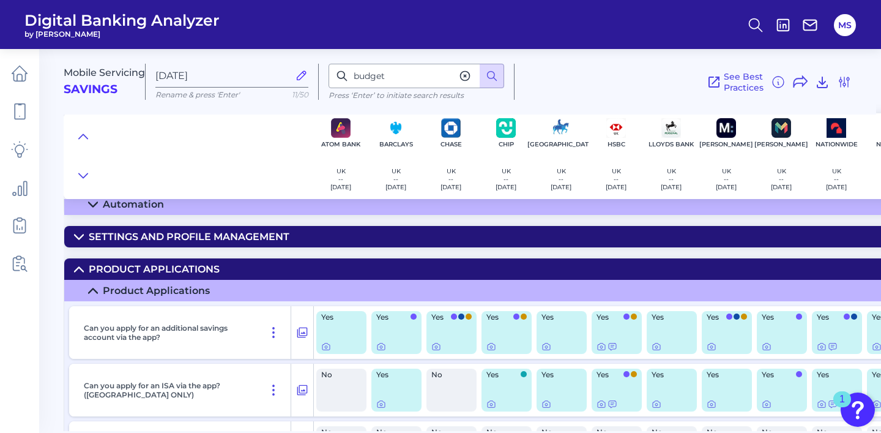
scroll to position [5837, 0]
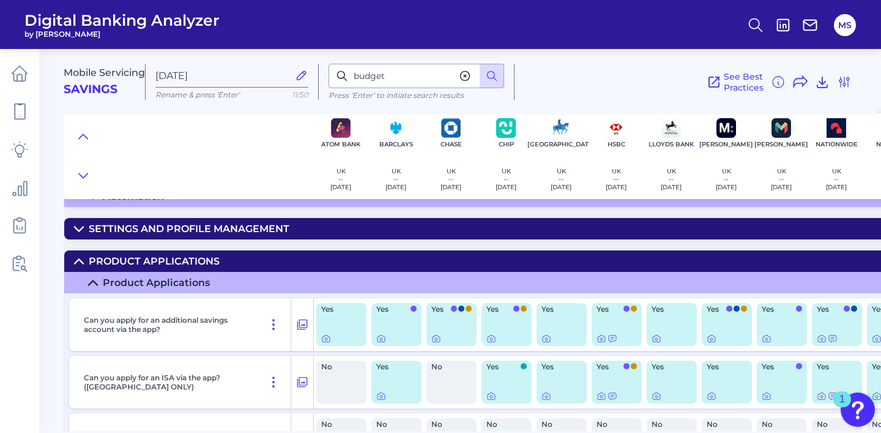
click at [75, 263] on icon at bounding box center [79, 261] width 9 height 4
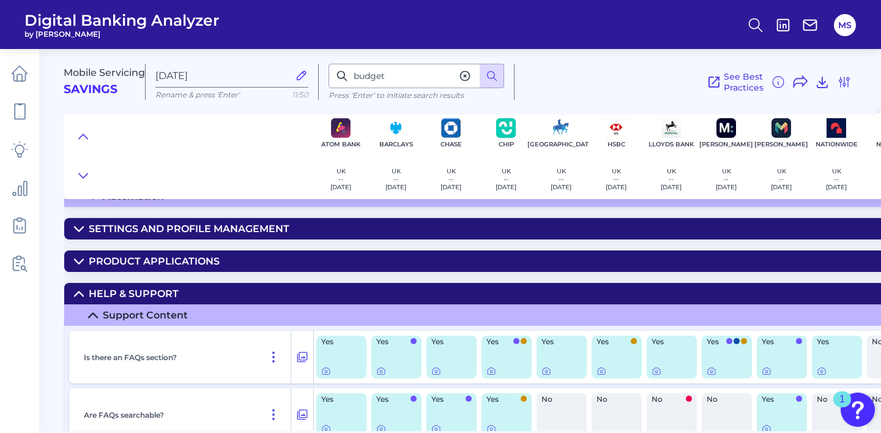
click at [75, 297] on icon at bounding box center [79, 294] width 10 height 10
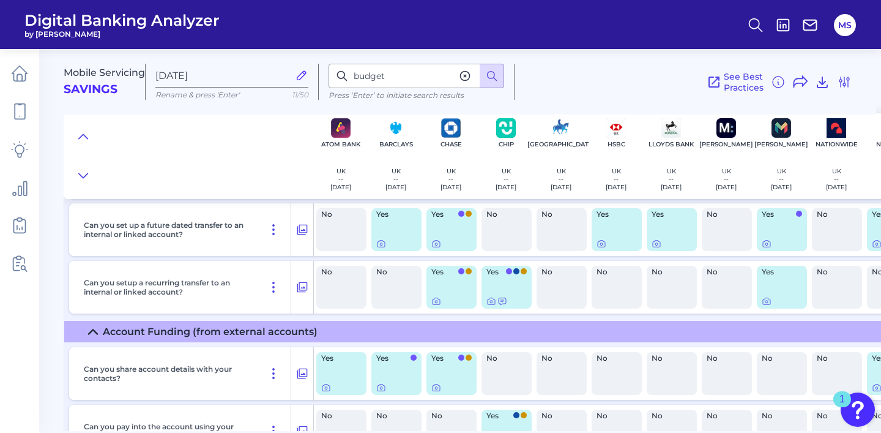
scroll to position [5019, 0]
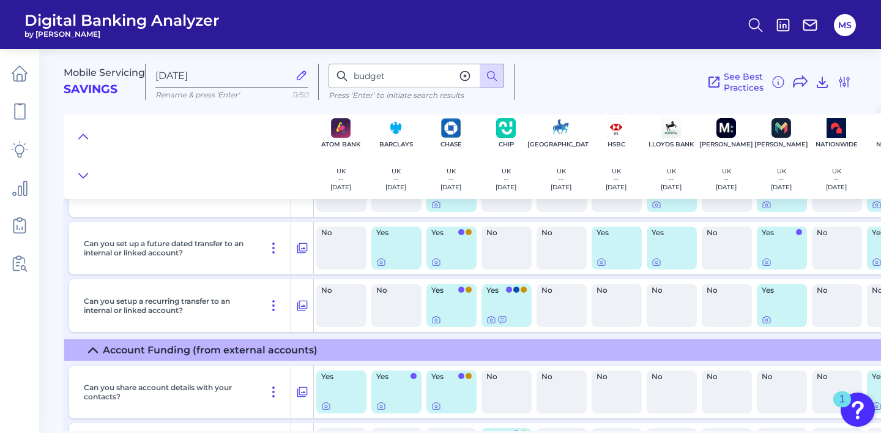
click at [92, 355] on icon at bounding box center [93, 350] width 10 height 10
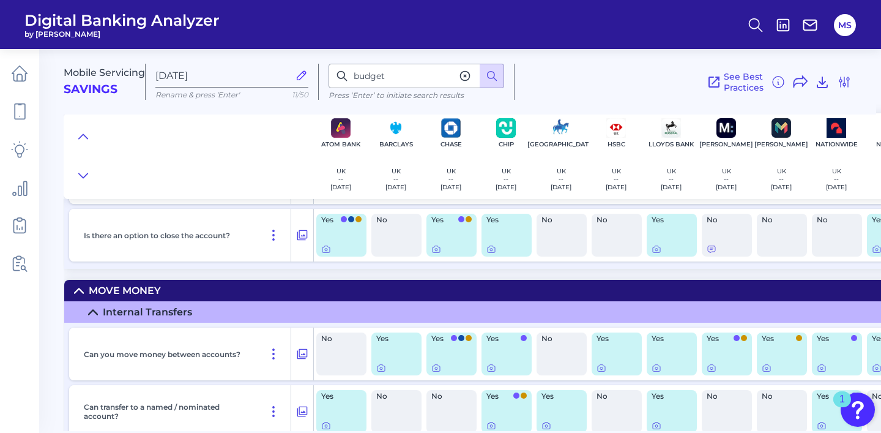
scroll to position [4740, 0]
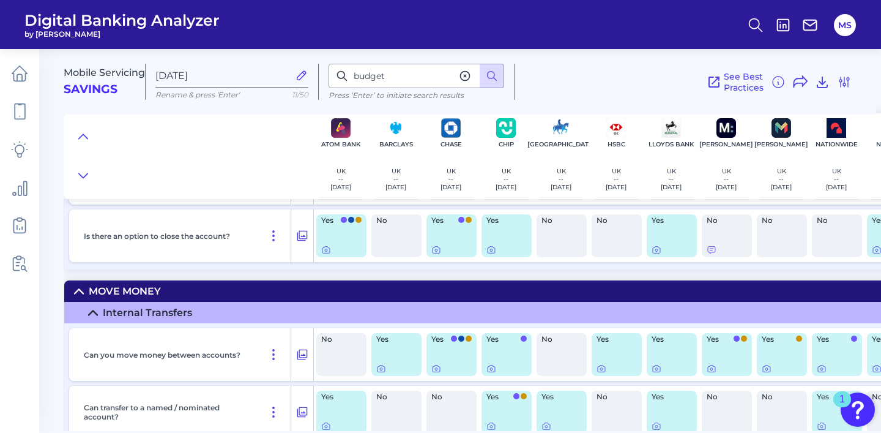
click at [98, 316] on summary "Internal Transfers" at bounding box center [657, 312] width 1186 height 21
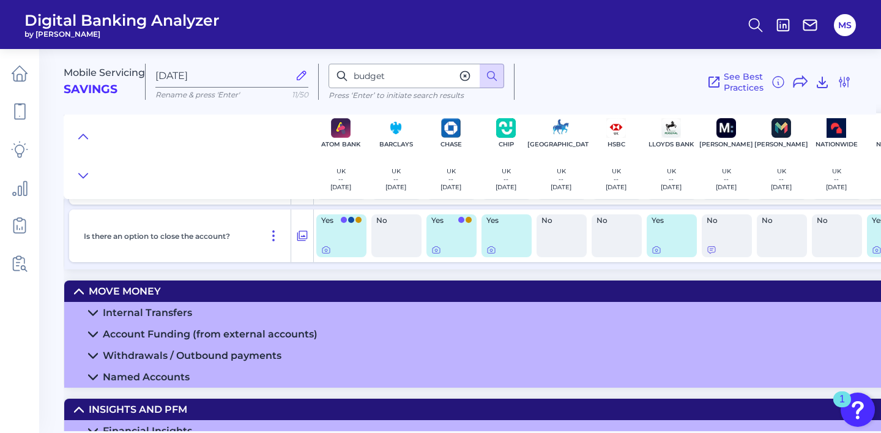
click at [81, 293] on icon at bounding box center [79, 291] width 9 height 4
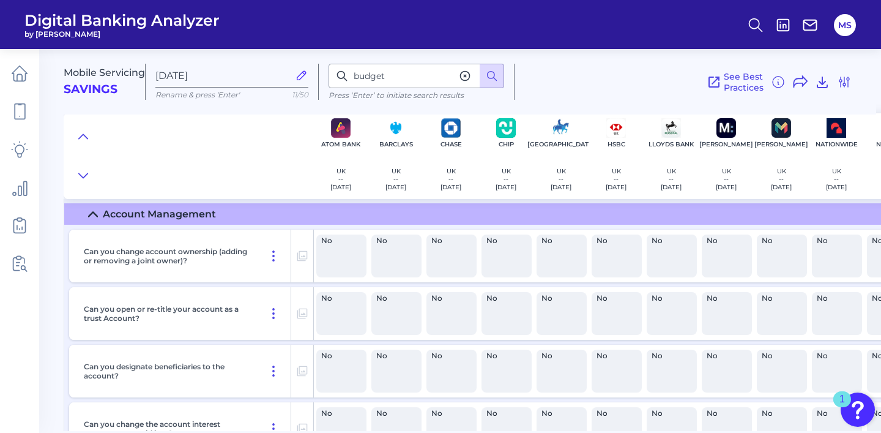
scroll to position [4030, 0]
click at [93, 218] on icon at bounding box center [93, 214] width 10 height 10
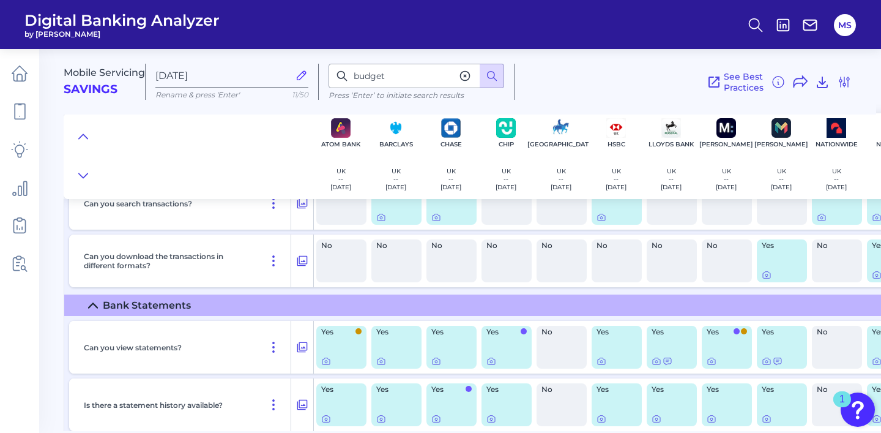
scroll to position [3562, 0]
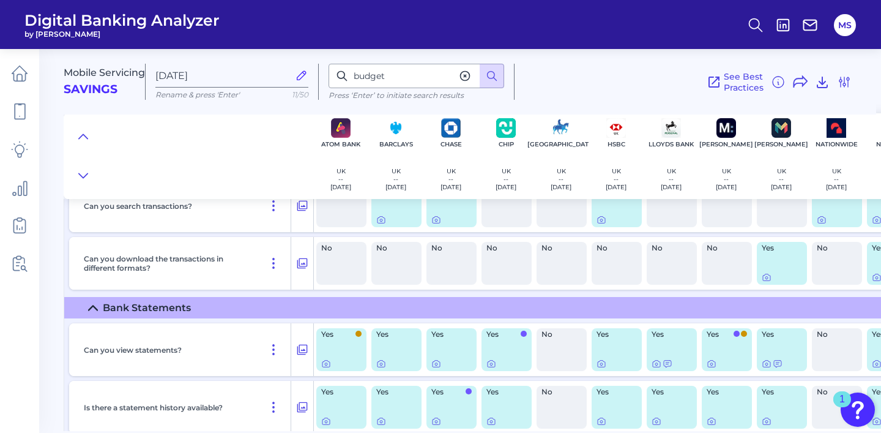
click at [92, 311] on icon at bounding box center [93, 308] width 10 height 10
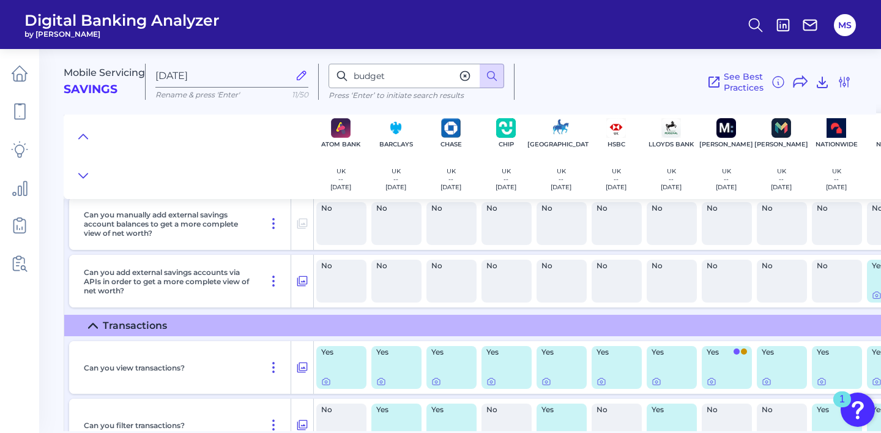
scroll to position [3286, 0]
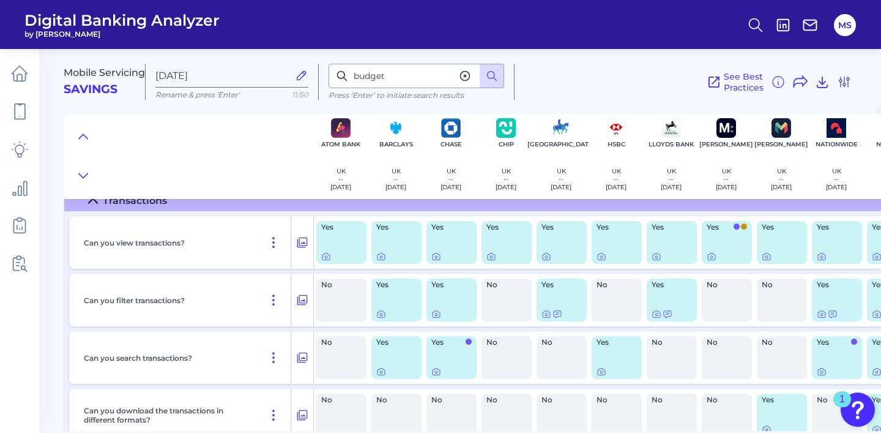
click at [90, 293] on div "Can you filter transactions?" at bounding box center [185, 300] width 212 height 53
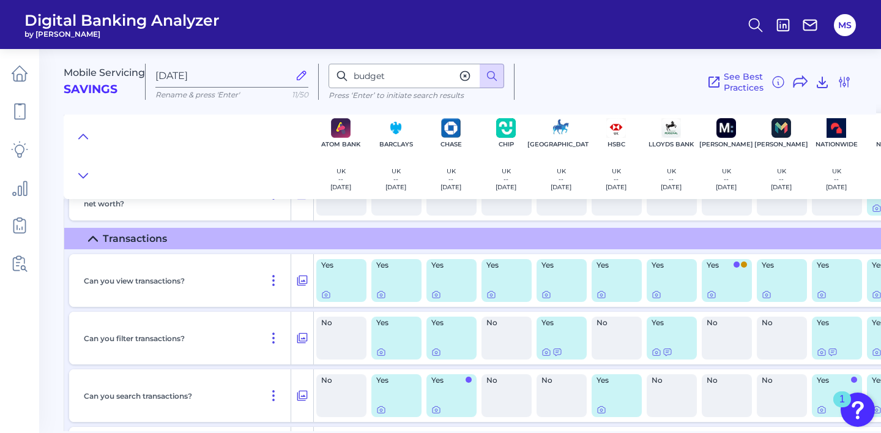
click at [94, 244] on icon at bounding box center [93, 239] width 10 height 10
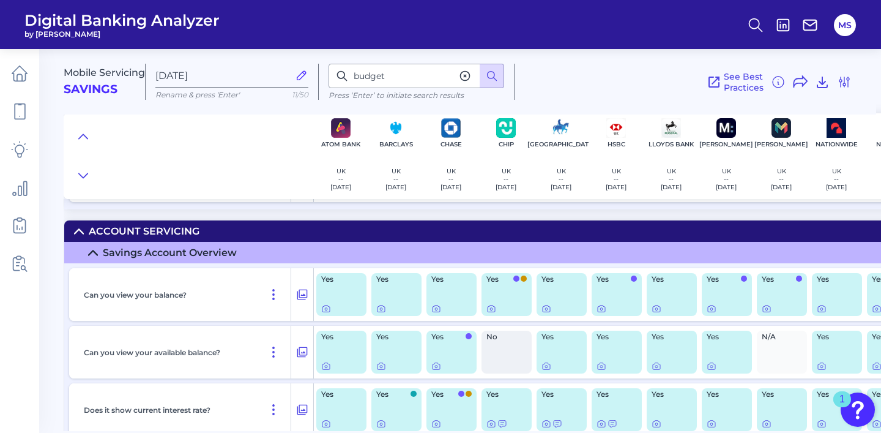
scroll to position [2619, 0]
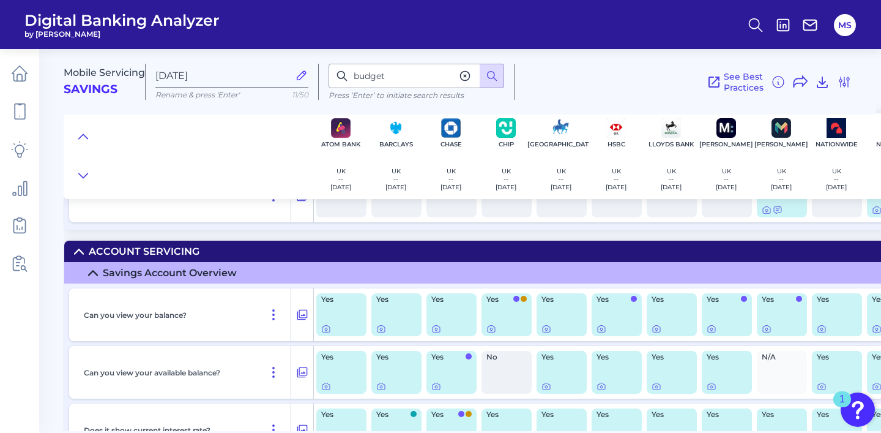
click at [86, 270] on summary "Savings Account Overview" at bounding box center [657, 272] width 1186 height 21
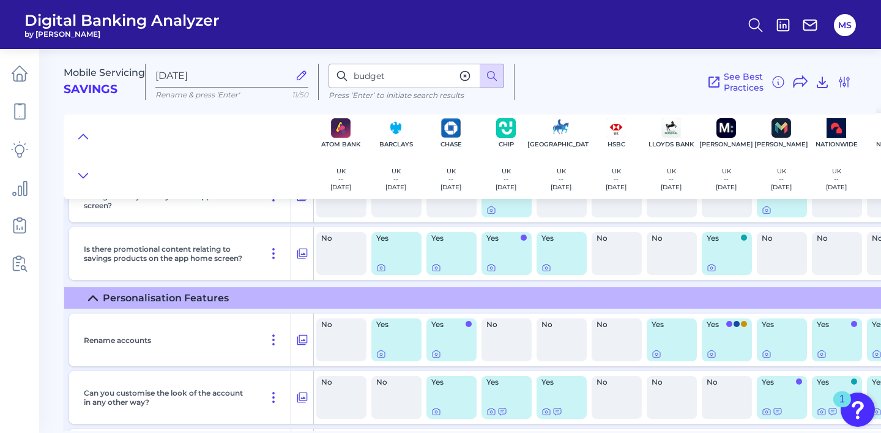
scroll to position [2129, 0]
click at [92, 300] on icon at bounding box center [93, 299] width 10 height 10
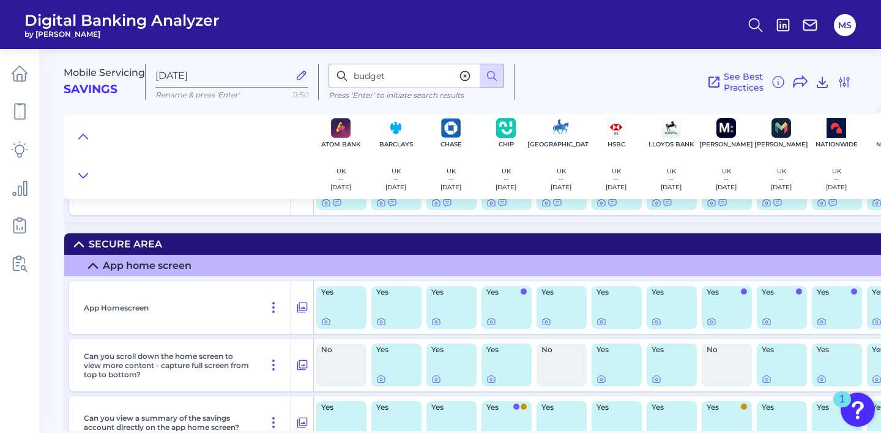
scroll to position [1791, 0]
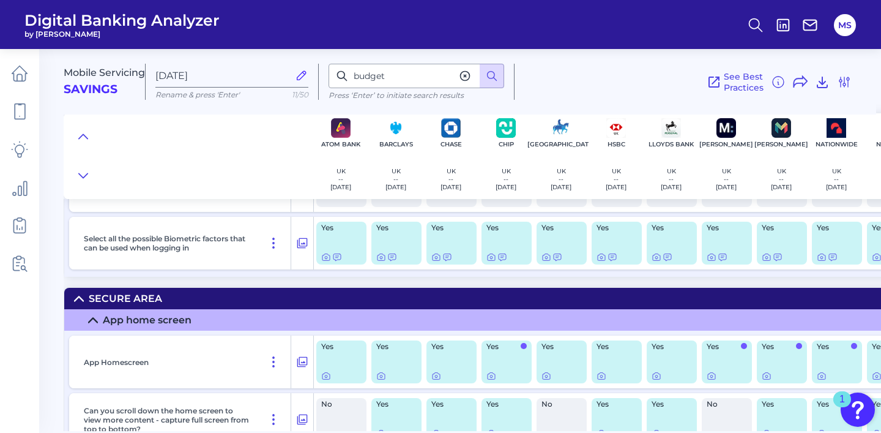
click at [89, 319] on icon at bounding box center [93, 320] width 10 height 10
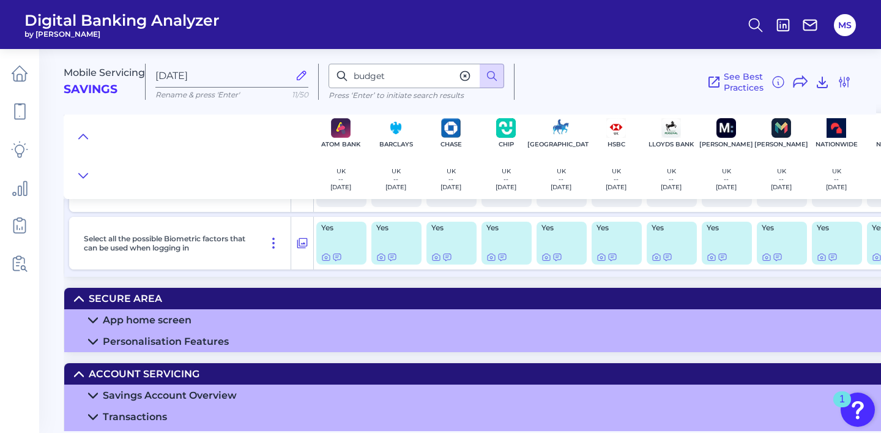
click at [79, 300] on icon at bounding box center [79, 299] width 10 height 10
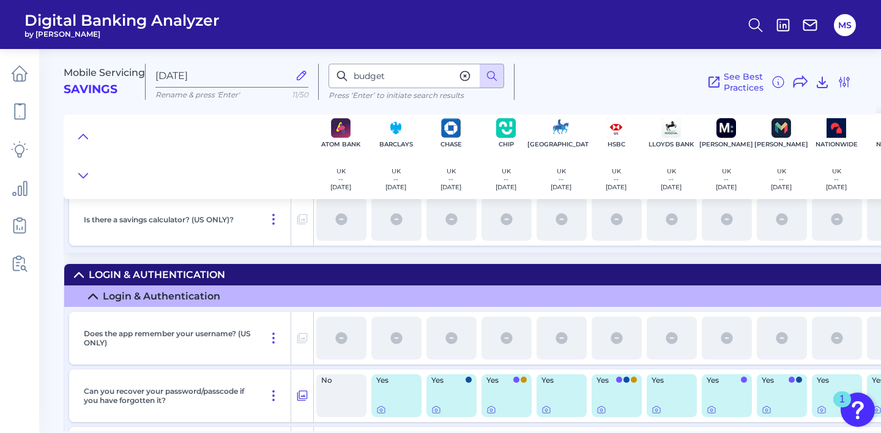
scroll to position [1412, 0]
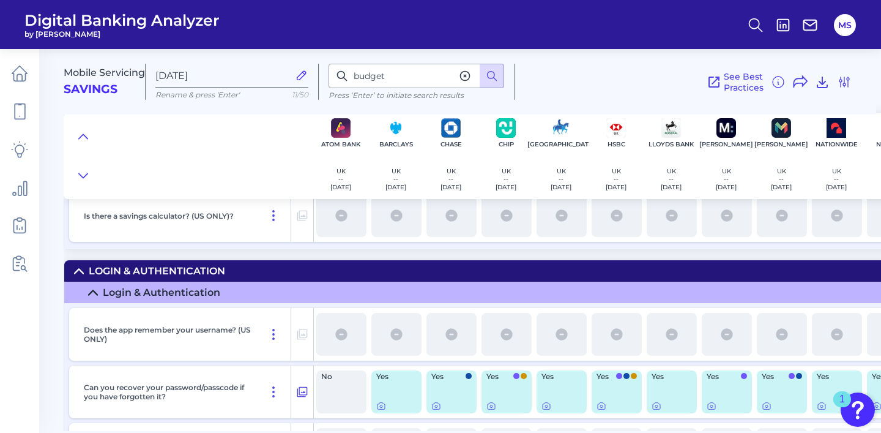
click at [92, 291] on icon at bounding box center [93, 293] width 10 height 10
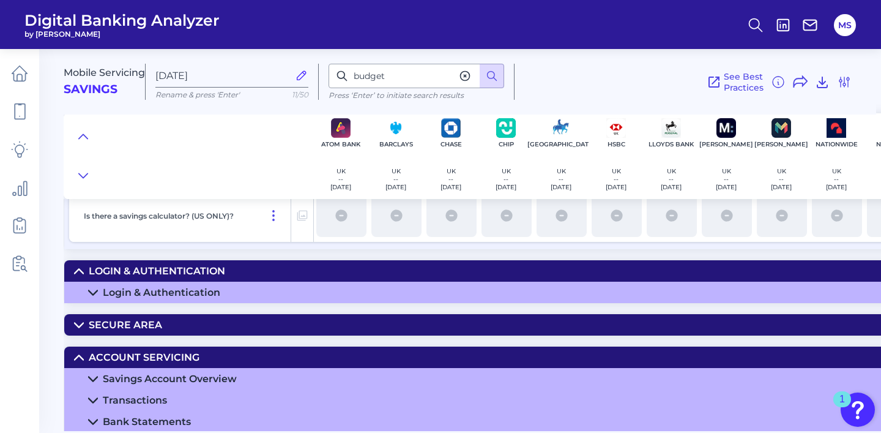
click at [80, 266] on summary "Login & Authentication" at bounding box center [657, 270] width 1186 height 21
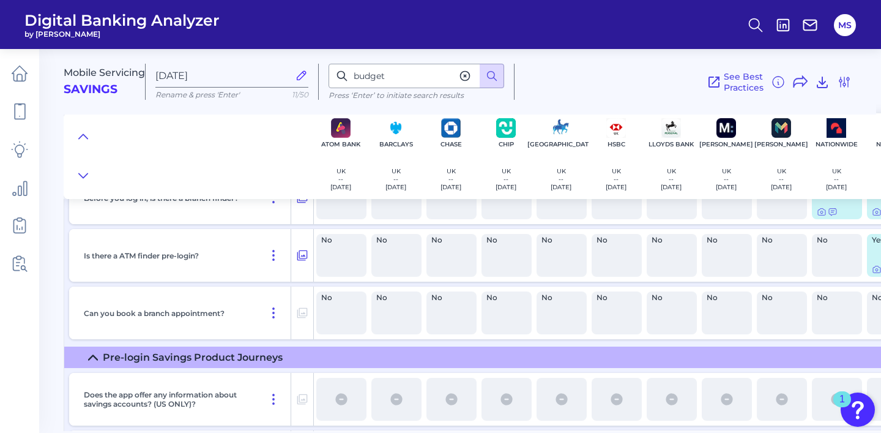
scroll to position [1077, 0]
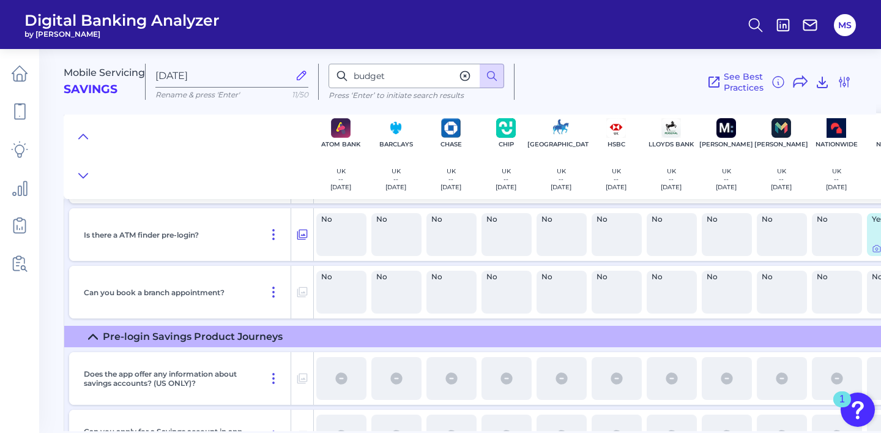
click at [92, 341] on icon at bounding box center [93, 337] width 10 height 10
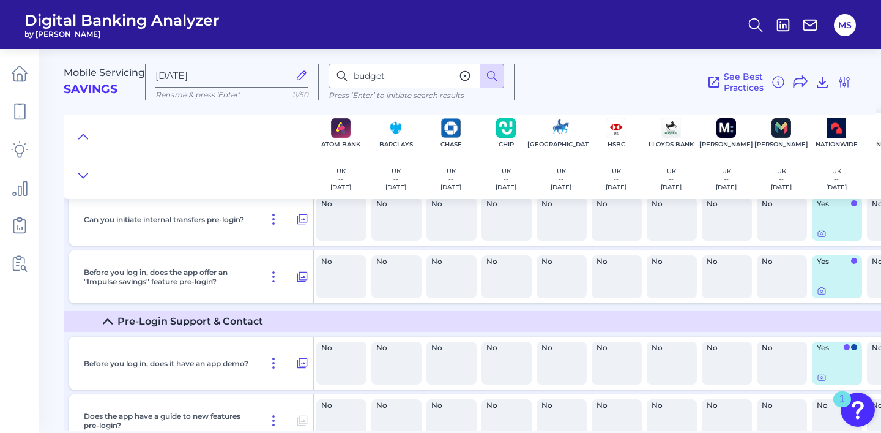
scroll to position [377, 0]
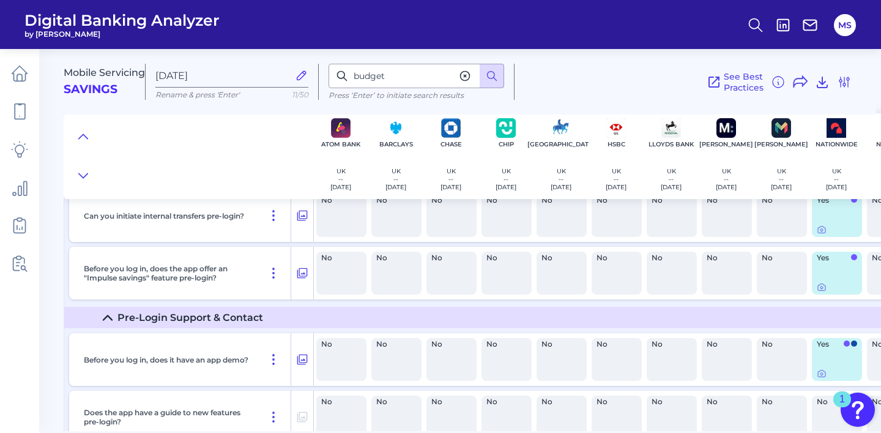
click at [109, 314] on icon at bounding box center [108, 318] width 10 height 10
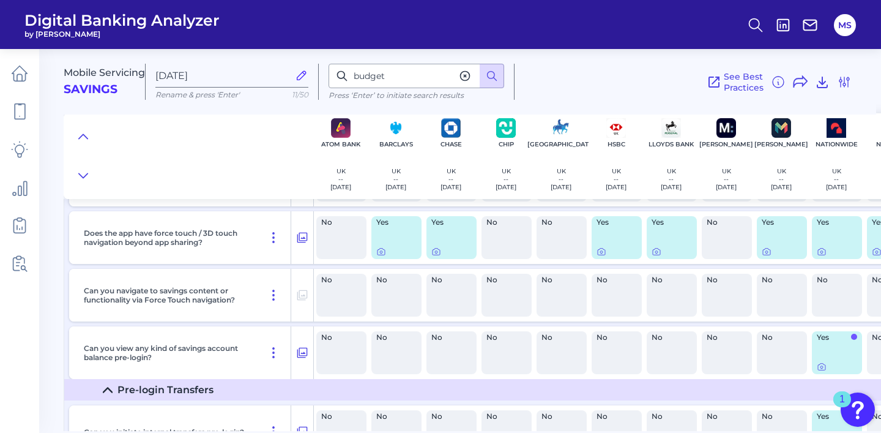
scroll to position [202, 0]
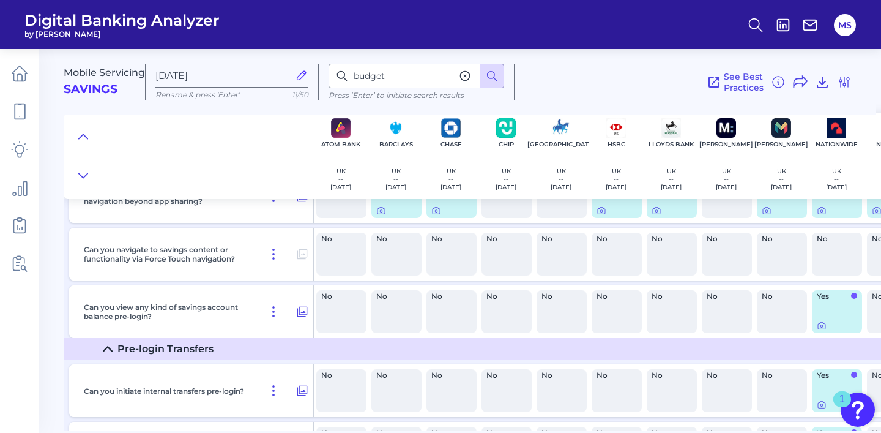
click at [109, 345] on icon at bounding box center [108, 349] width 10 height 10
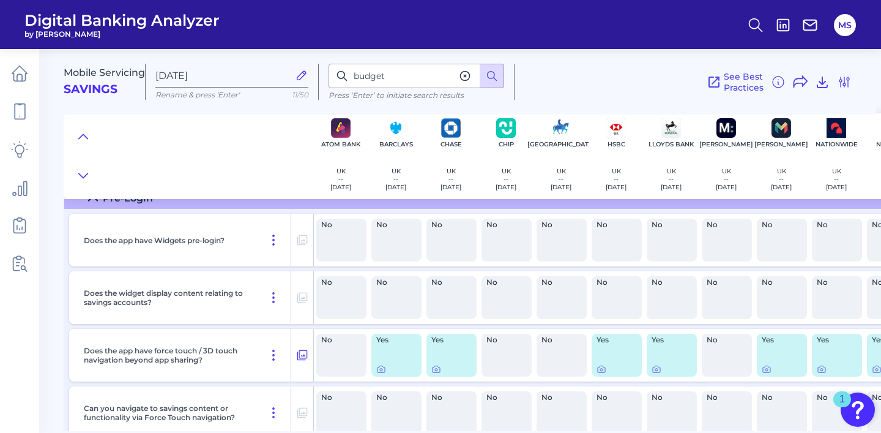
scroll to position [0, 0]
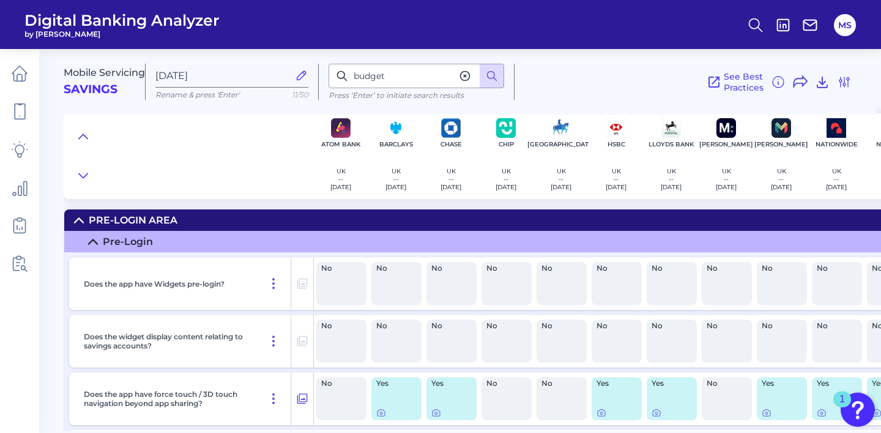
click at [97, 240] on icon at bounding box center [93, 242] width 10 height 10
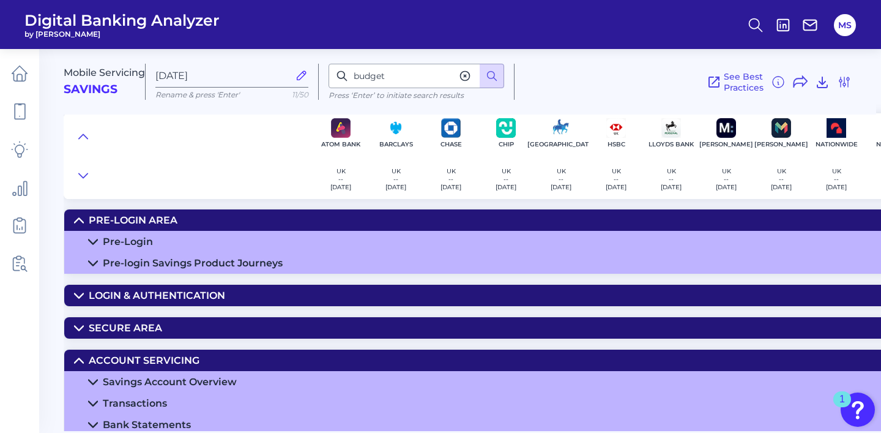
click at [81, 220] on icon at bounding box center [79, 220] width 9 height 4
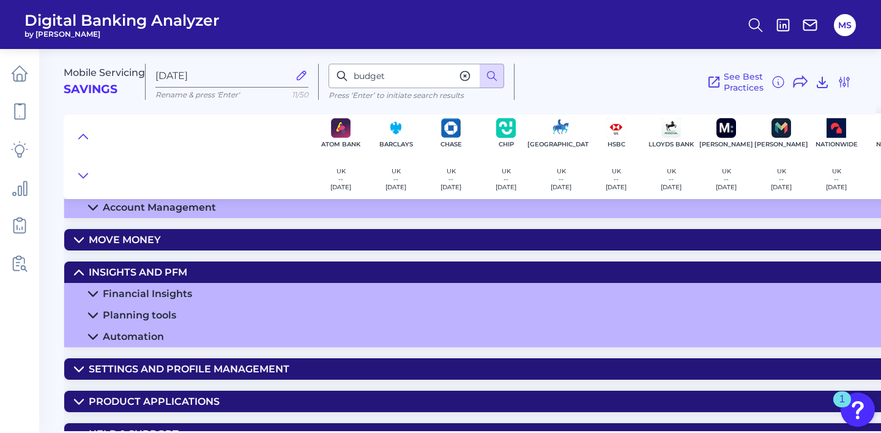
scroll to position [199, 0]
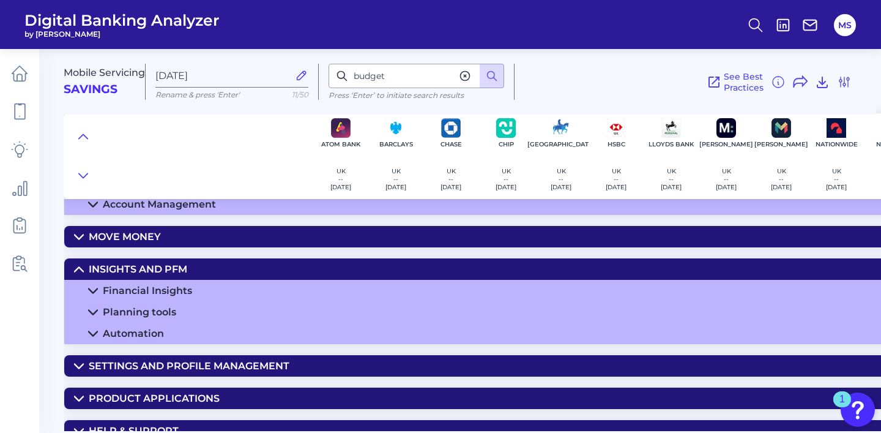
click at [98, 311] on summary "Planning tools" at bounding box center [657, 311] width 1186 height 21
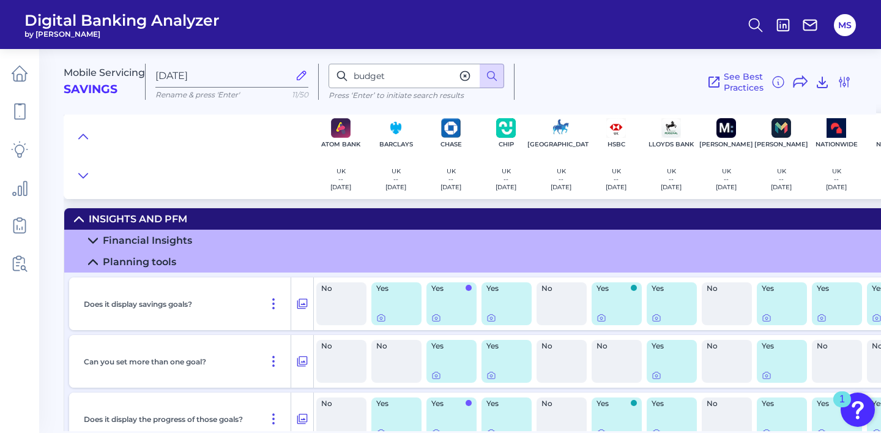
scroll to position [255, 0]
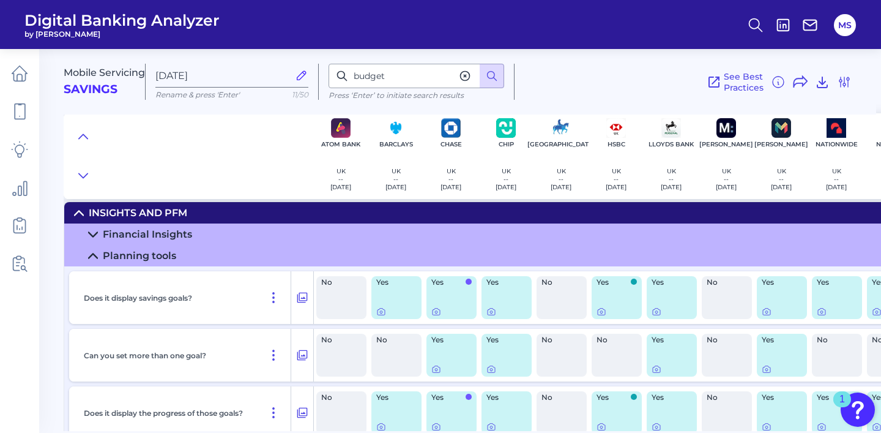
click at [102, 255] on summary "Planning tools" at bounding box center [657, 255] width 1186 height 21
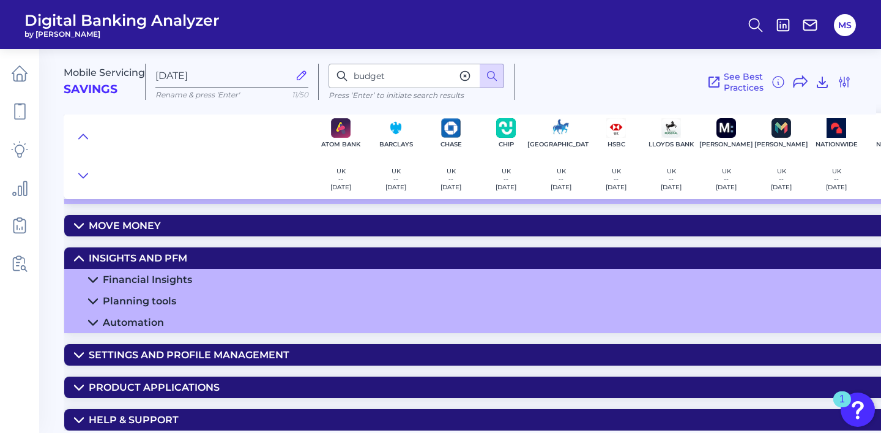
scroll to position [220, 0]
click at [96, 275] on icon at bounding box center [93, 280] width 10 height 10
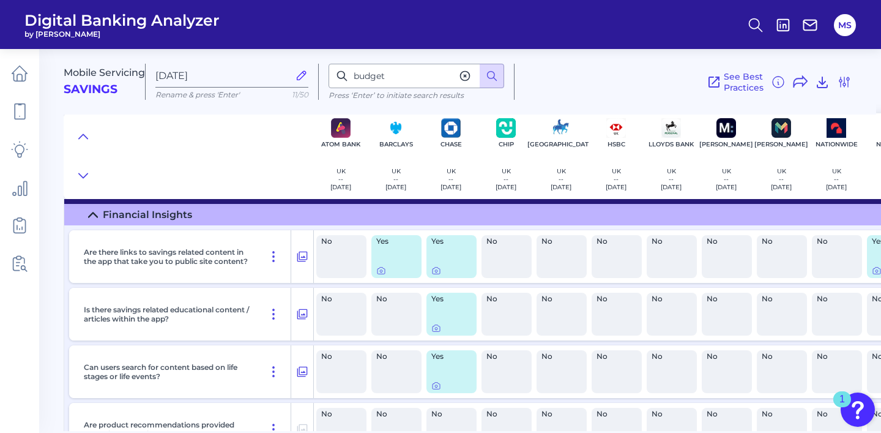
scroll to position [276, 0]
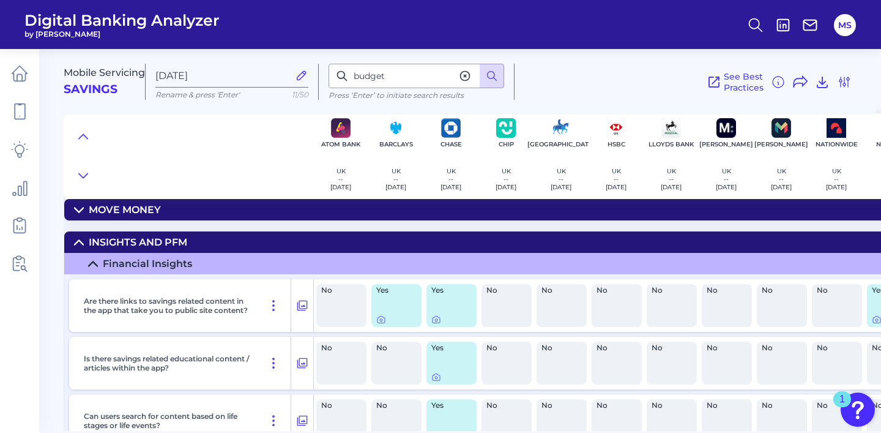
click at [96, 267] on icon at bounding box center [93, 264] width 10 height 10
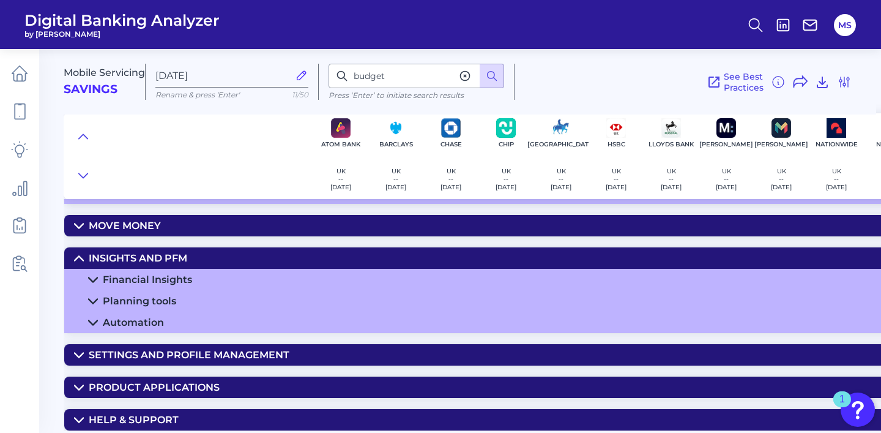
click at [159, 297] on div "Planning tools" at bounding box center [139, 301] width 73 height 12
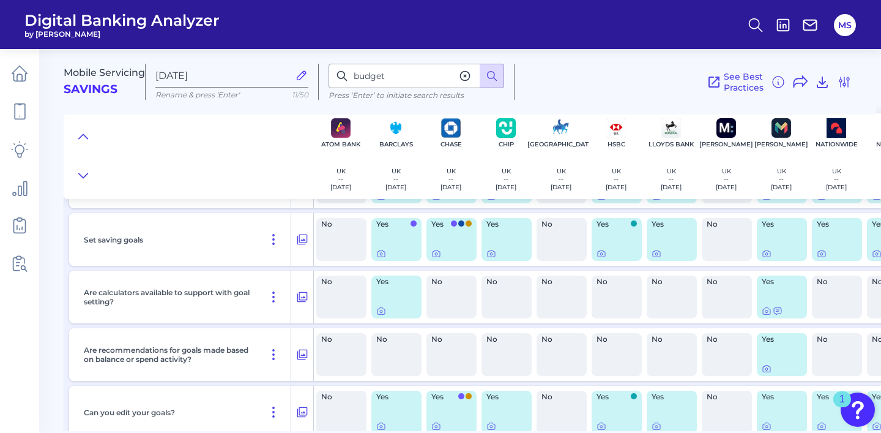
scroll to position [455, 0]
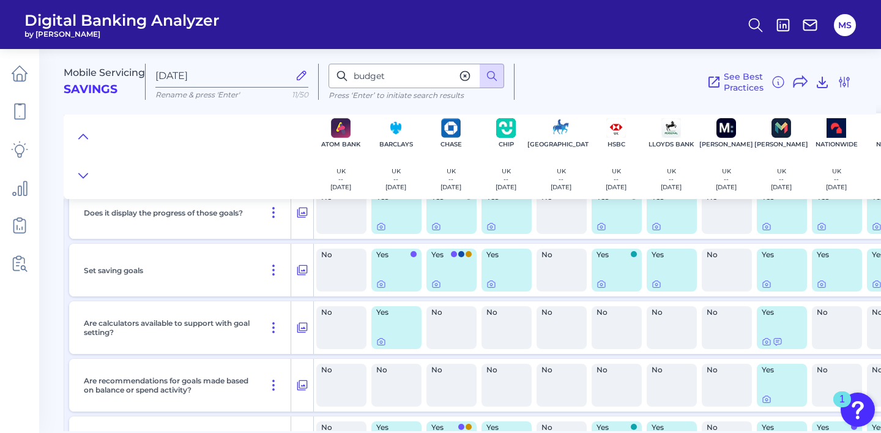
click at [460, 277] on div "Yes" at bounding box center [452, 269] width 50 height 43
click at [457, 258] on div "Yes" at bounding box center [451, 254] width 40 height 7
click at [435, 287] on icon at bounding box center [436, 284] width 10 height 10
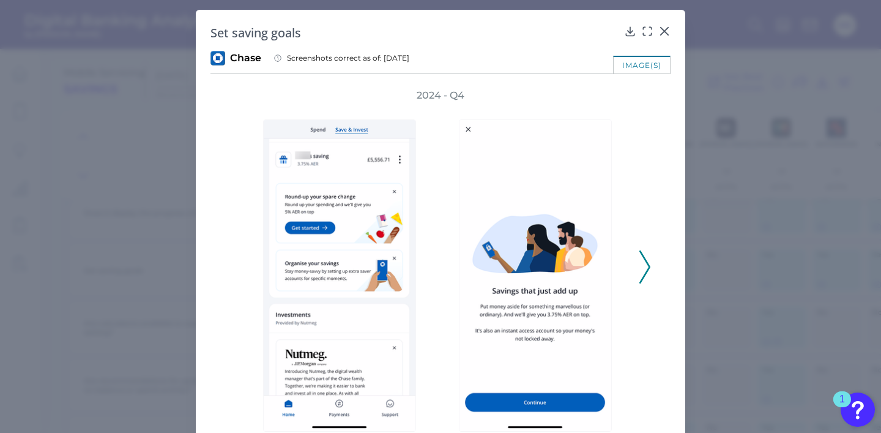
click at [641, 173] on div "2024 - Q4" at bounding box center [440, 260] width 421 height 343
click at [642, 268] on icon at bounding box center [645, 266] width 11 height 33
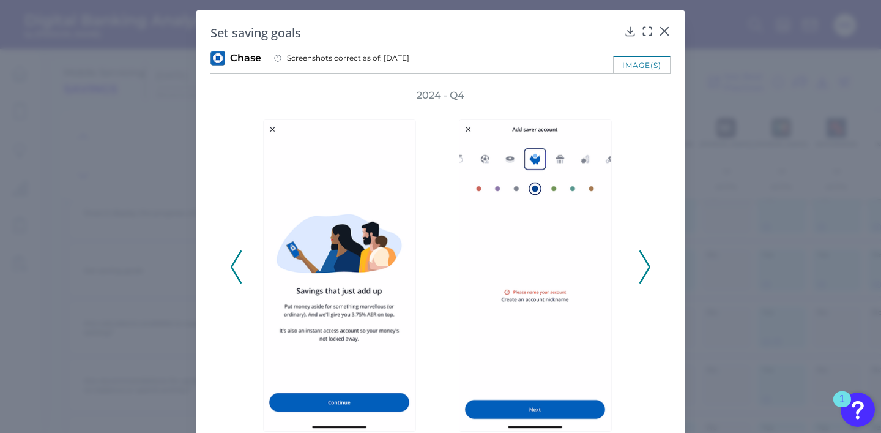
click at [642, 268] on icon at bounding box center [645, 266] width 11 height 33
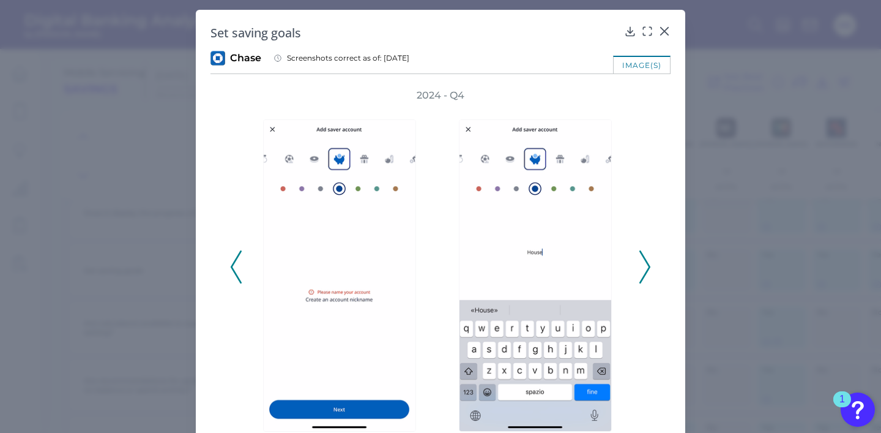
click at [642, 267] on icon at bounding box center [645, 266] width 11 height 33
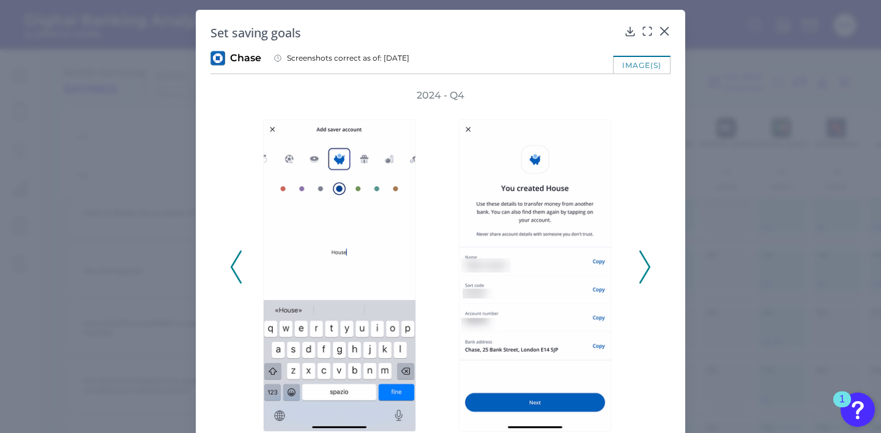
click at [642, 267] on icon at bounding box center [645, 266] width 11 height 33
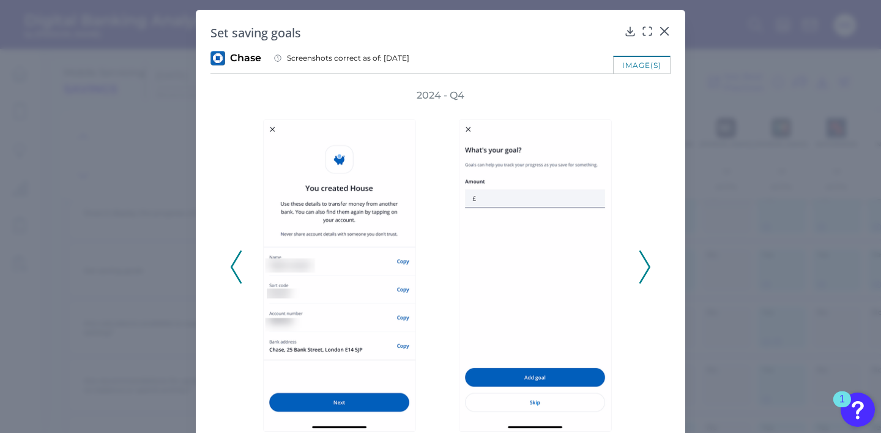
click at [642, 267] on icon at bounding box center [645, 266] width 11 height 33
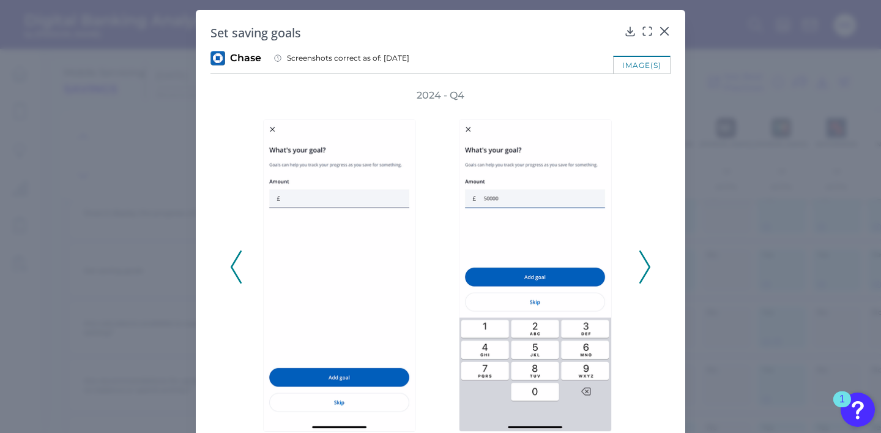
click at [642, 267] on icon at bounding box center [645, 266] width 11 height 33
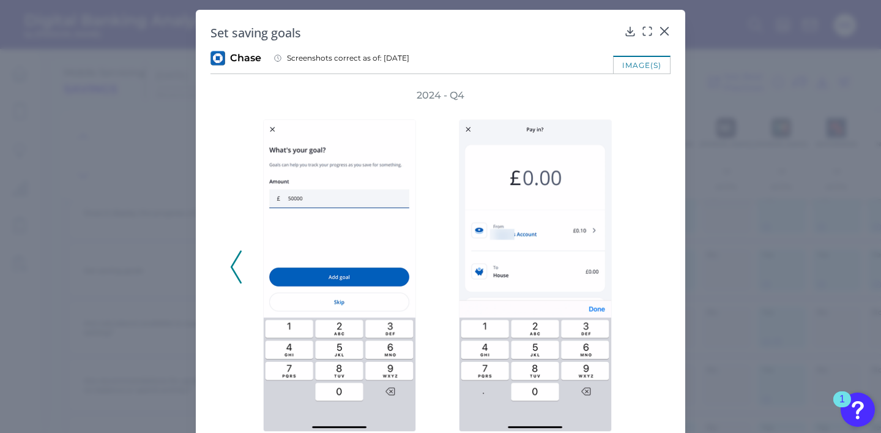
click at [642, 267] on div "2024 - Q4" at bounding box center [440, 260] width 421 height 343
click at [670, 28] on div "Set saving goals Chase Screenshots correct as of: 2024-11-11 image(s) 2024 - Q4…" at bounding box center [441, 251] width 490 height 483
click at [665, 28] on icon at bounding box center [664, 31] width 7 height 7
